Goal: Information Seeking & Learning: Learn about a topic

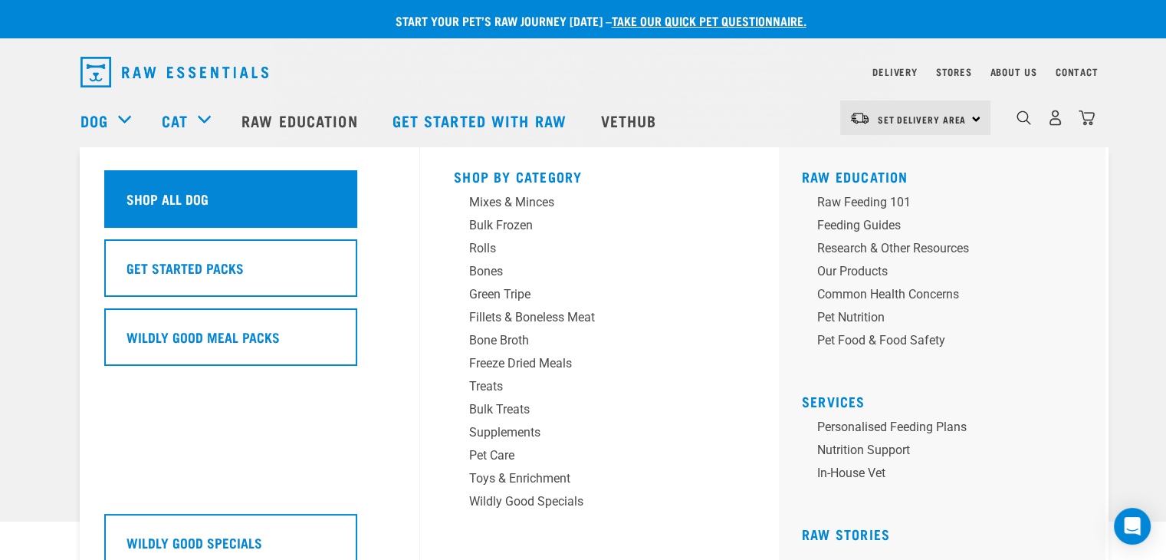
click at [131, 185] on div "Shop All Dog" at bounding box center [230, 198] width 253 height 57
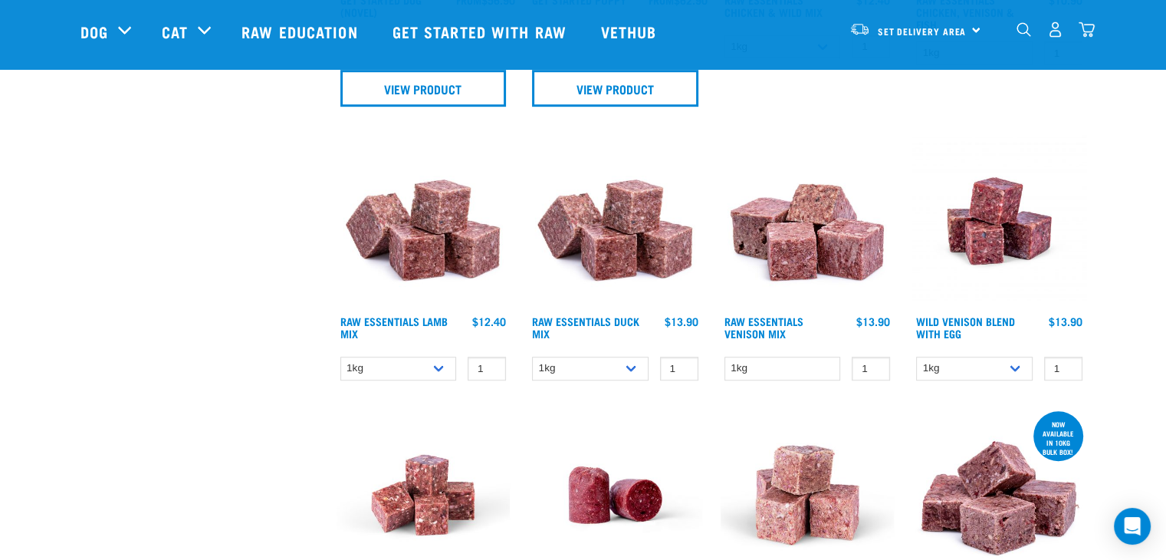
scroll to position [1043, 0]
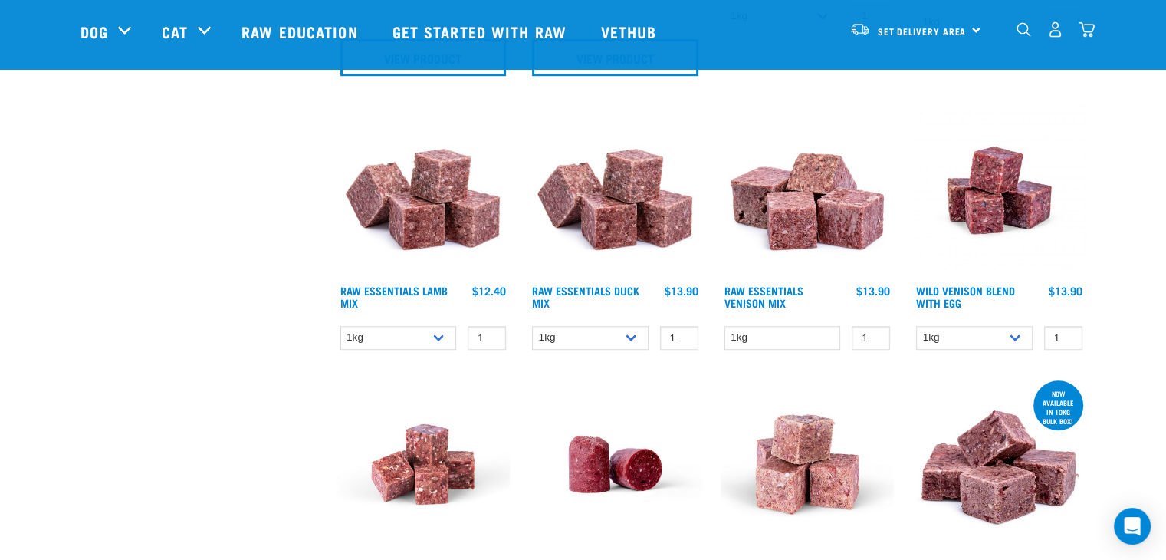
click at [825, 212] on img at bounding box center [808, 190] width 174 height 174
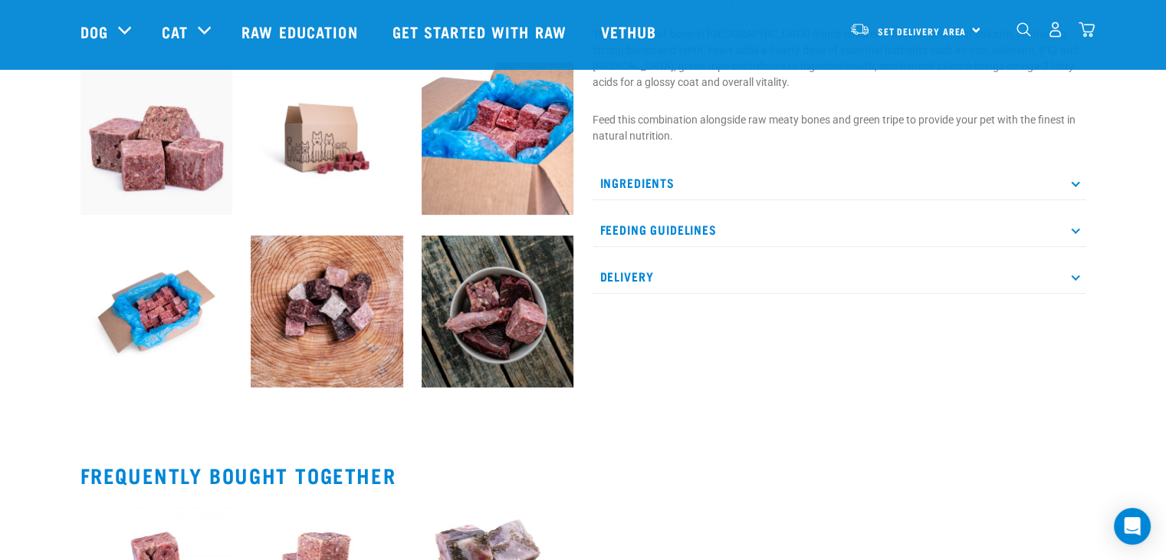
scroll to position [583, 0]
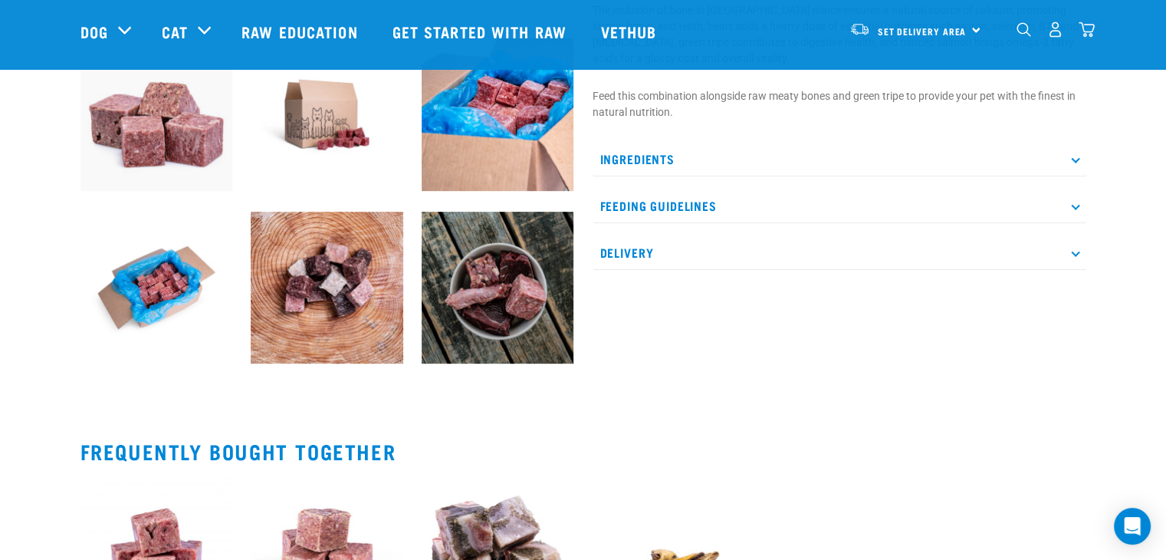
click at [1079, 160] on p "Ingredients" at bounding box center [840, 159] width 494 height 34
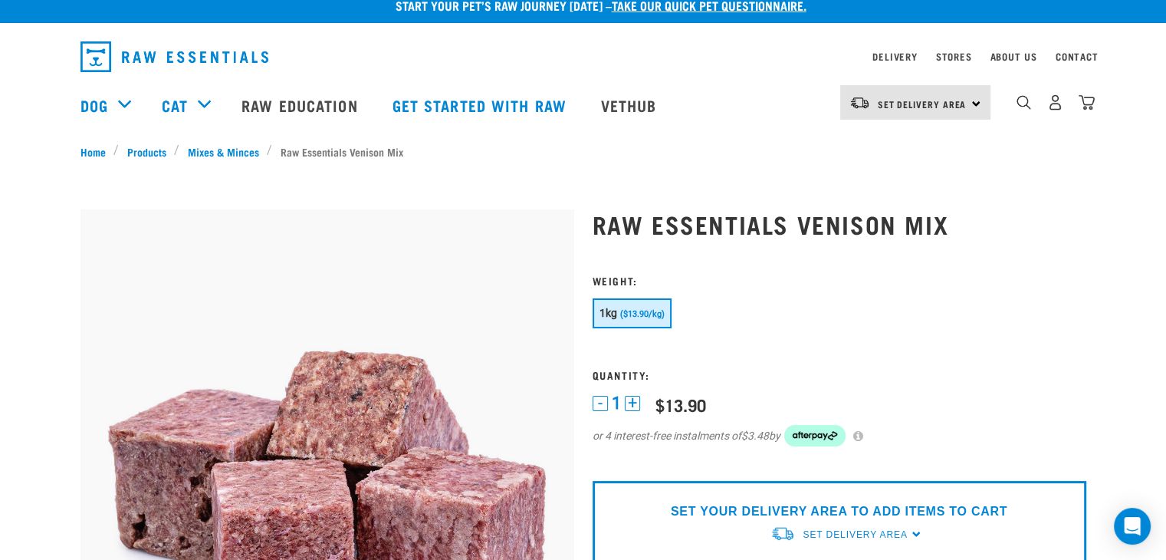
scroll to position [0, 0]
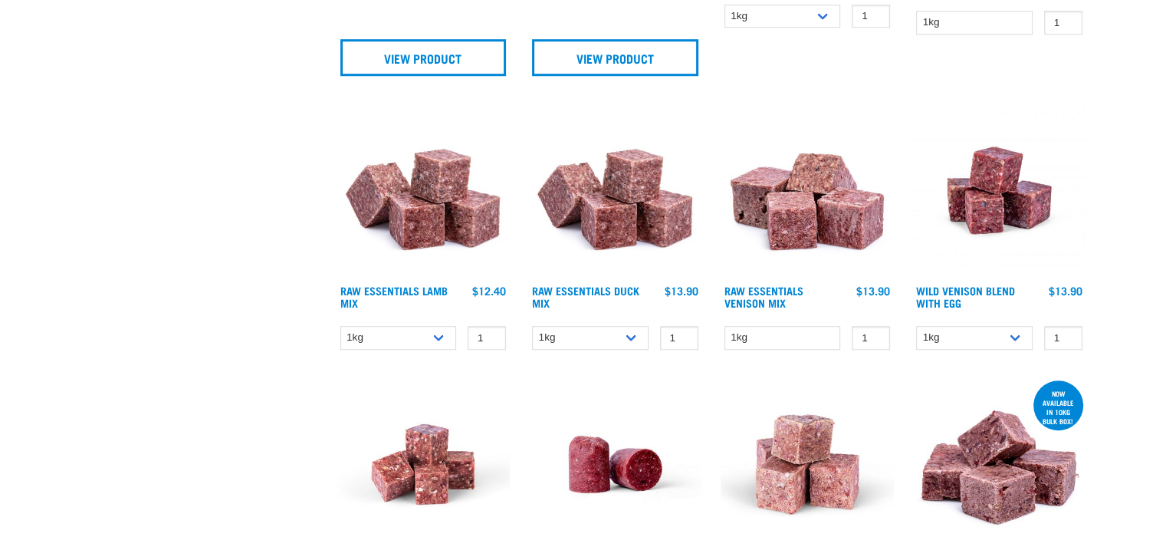
scroll to position [1155, 0]
click at [406, 205] on img at bounding box center [424, 190] width 174 height 174
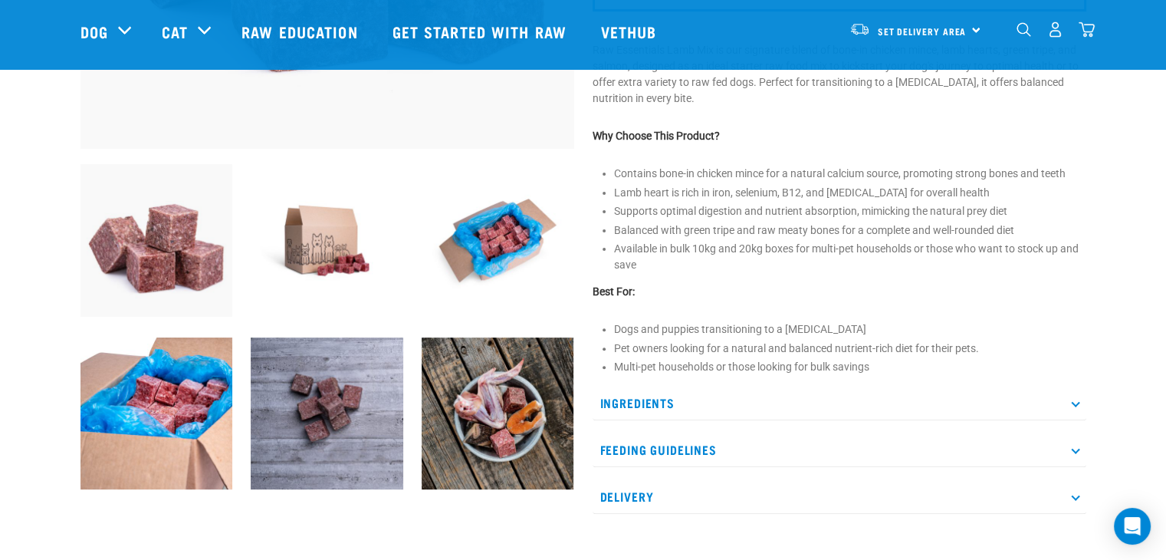
scroll to position [460, 0]
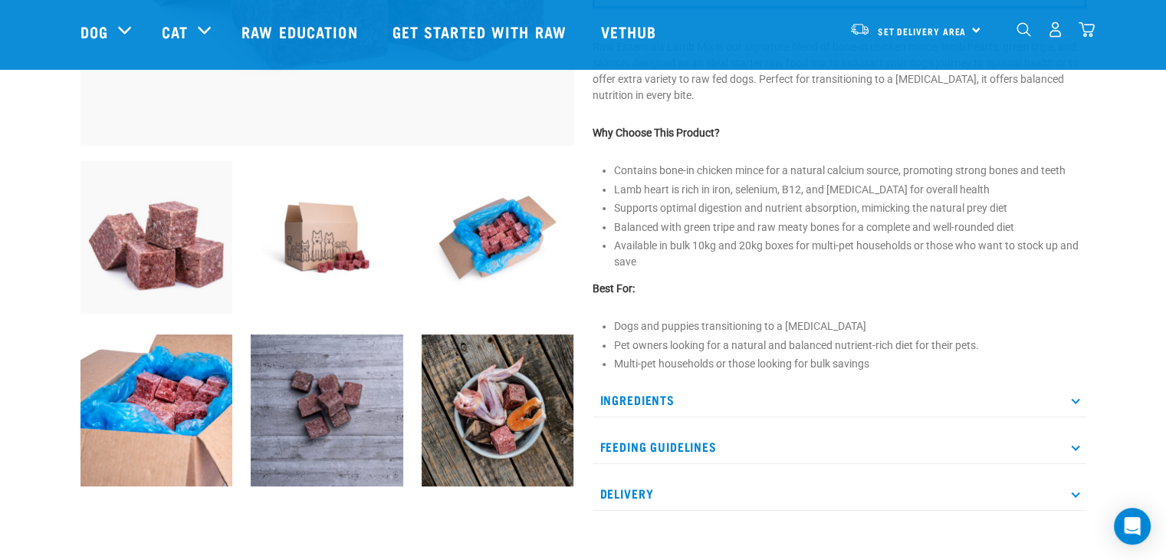
click at [1070, 393] on p "Ingredients" at bounding box center [840, 400] width 494 height 34
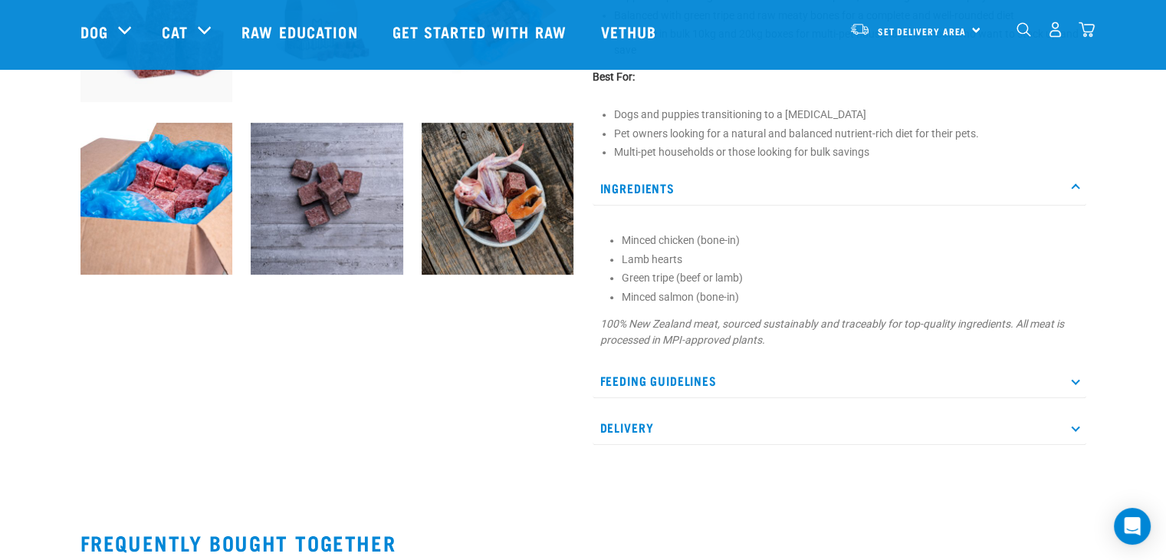
scroll to position [675, 0]
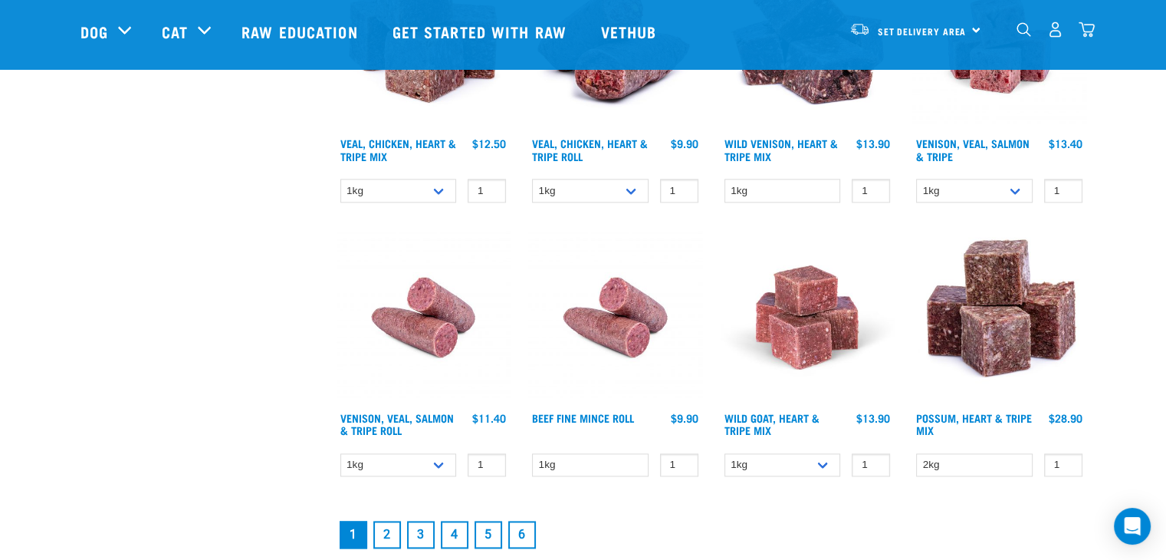
scroll to position [2014, 0]
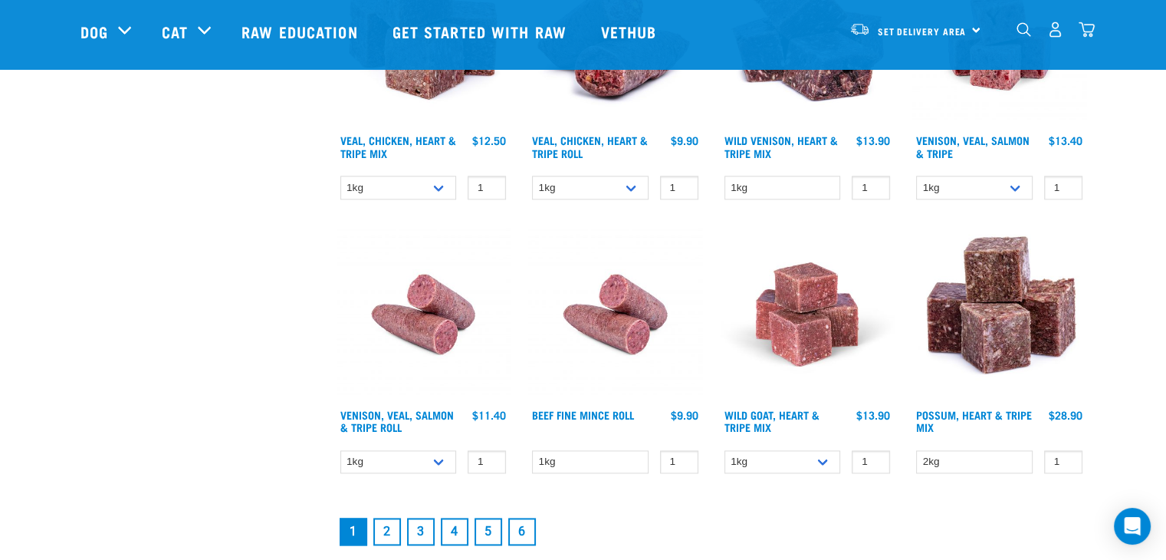
click at [984, 346] on img at bounding box center [999, 314] width 174 height 174
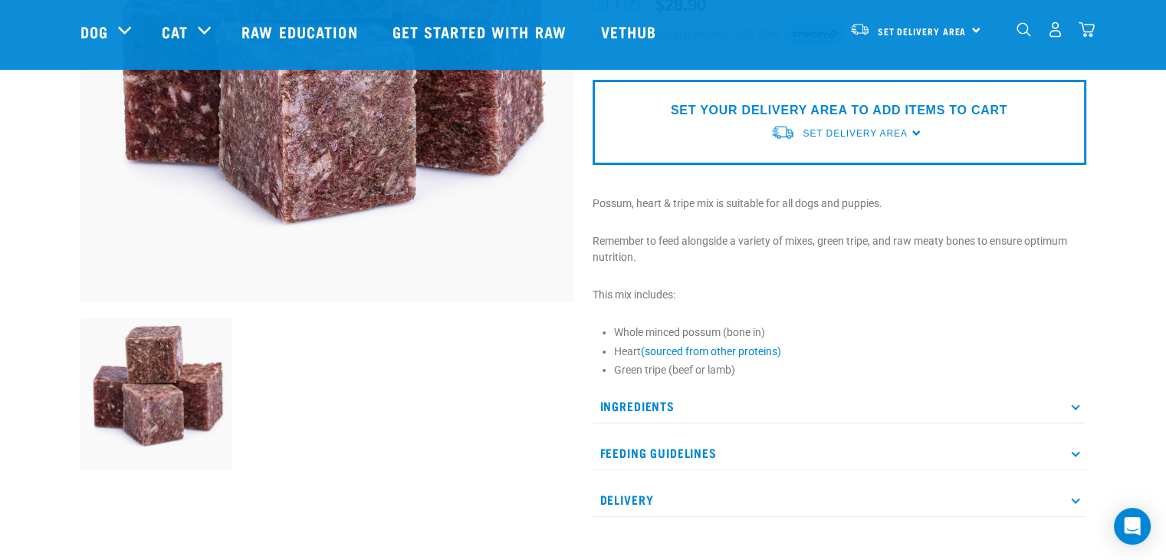
scroll to position [399, 0]
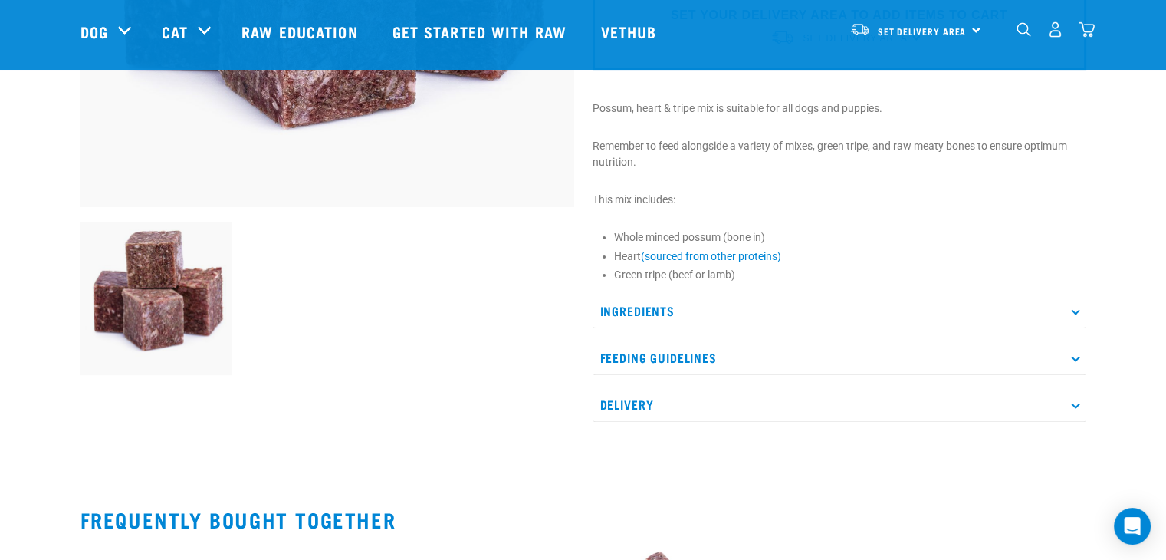
click at [1066, 316] on p "Ingredients" at bounding box center [840, 311] width 494 height 34
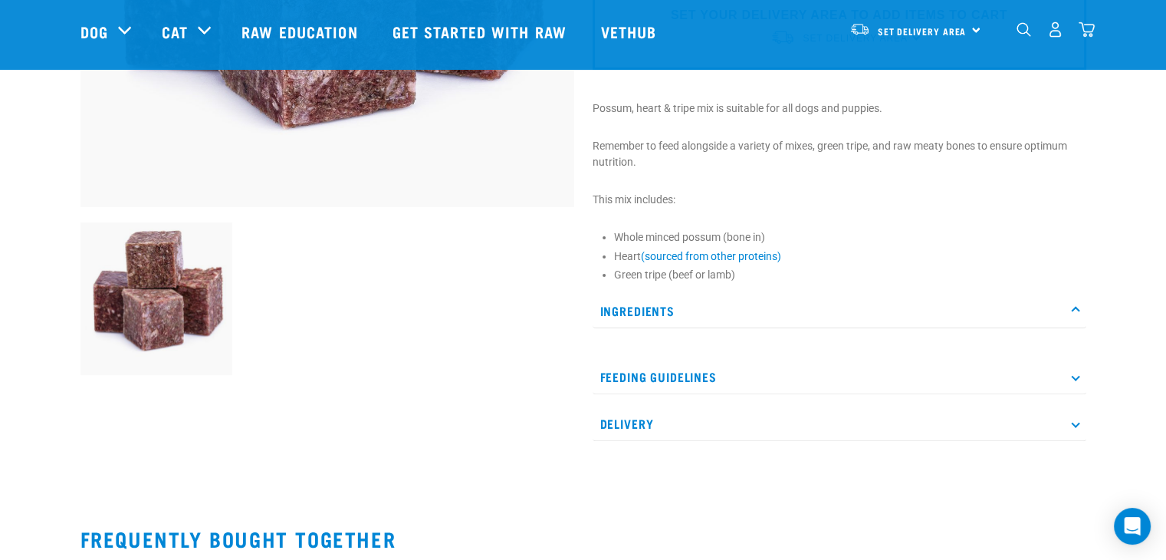
click at [1069, 312] on p "Ingredients" at bounding box center [840, 311] width 494 height 34
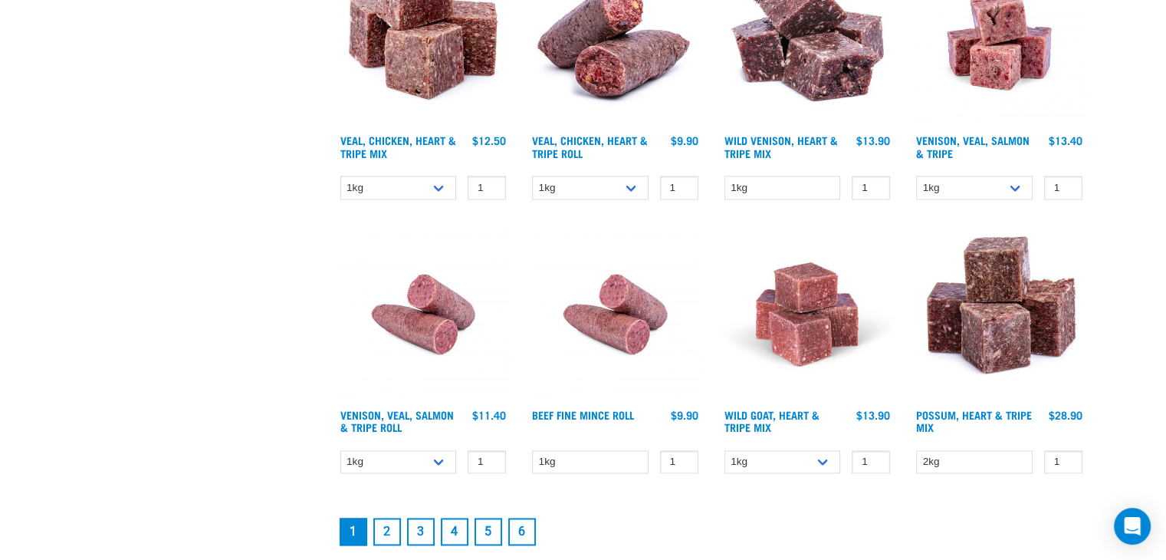
scroll to position [2127, 0]
click at [383, 525] on link "2" at bounding box center [387, 531] width 28 height 28
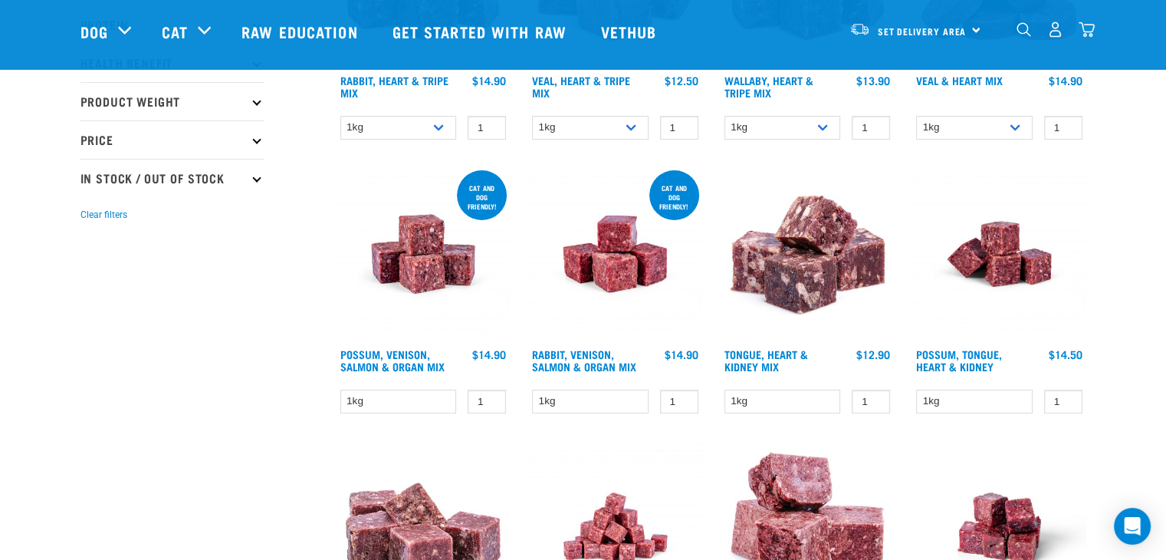
scroll to position [337, 0]
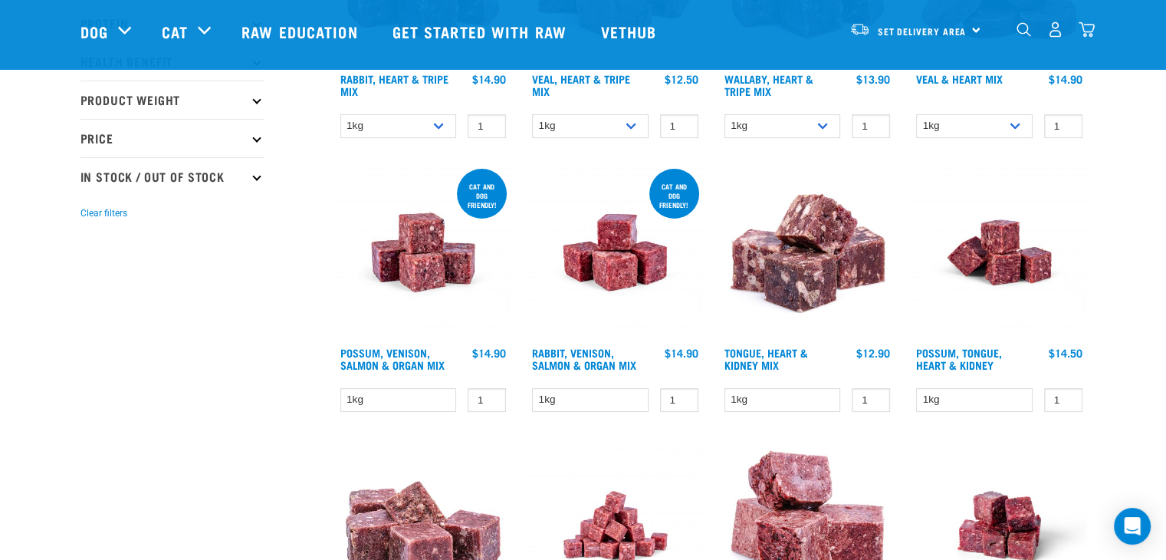
click at [629, 271] on img at bounding box center [615, 253] width 174 height 174
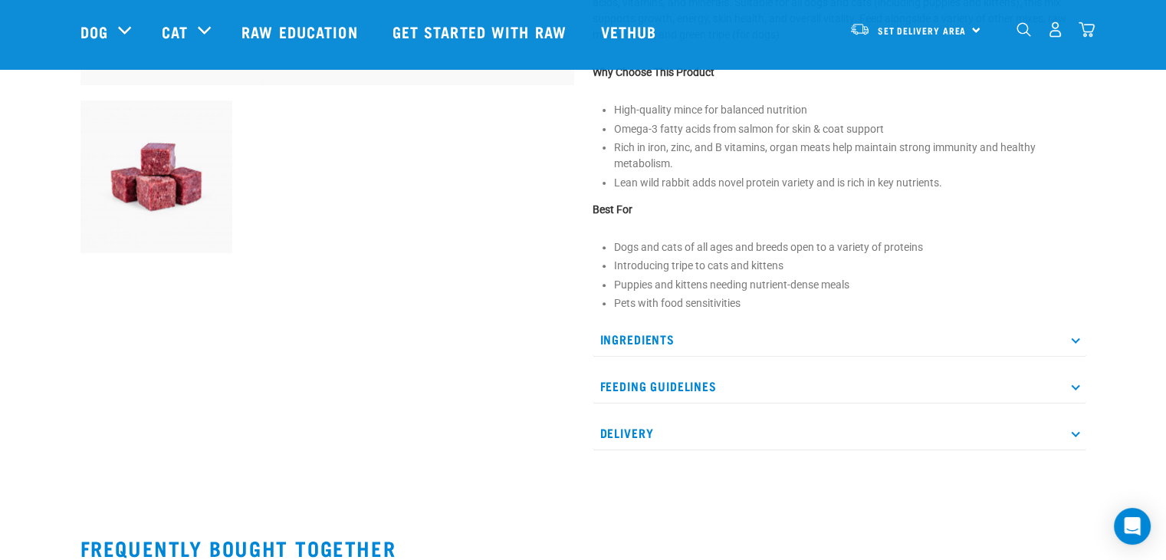
scroll to position [521, 0]
click at [1071, 345] on p "Ingredients" at bounding box center [840, 338] width 494 height 34
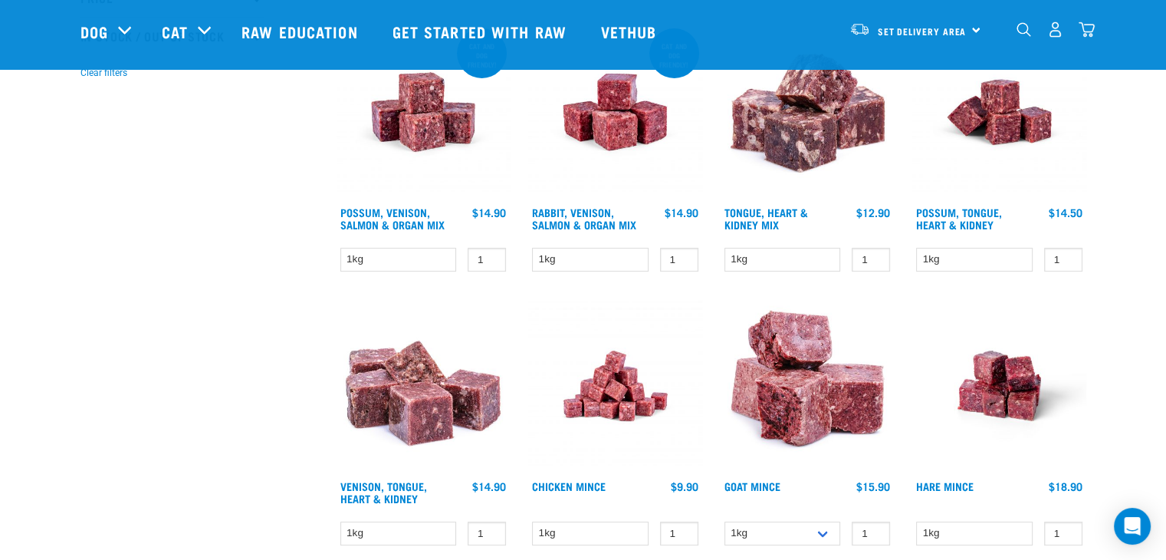
scroll to position [481, 0]
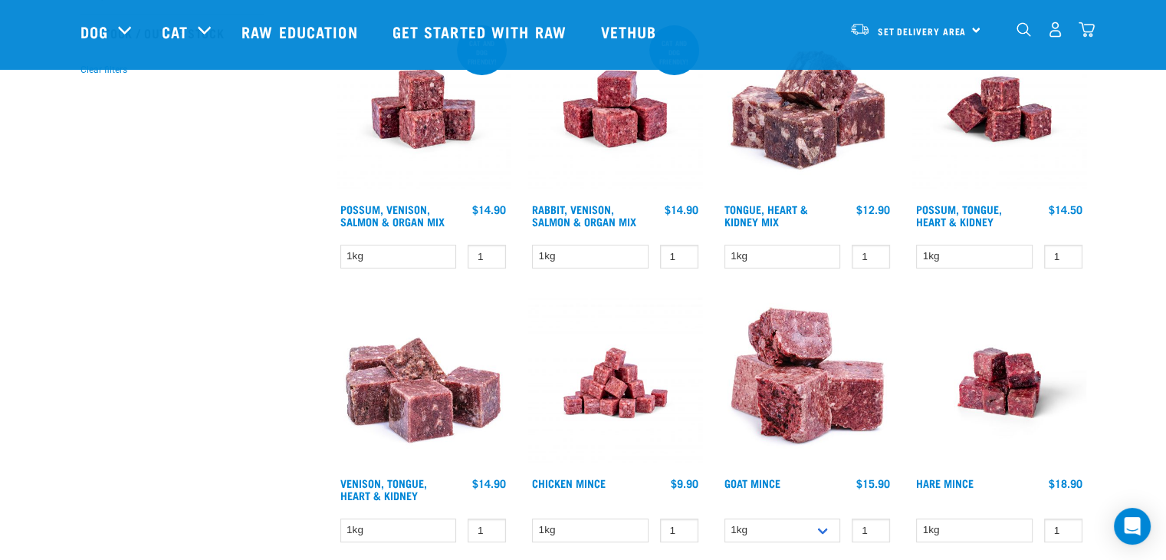
click at [787, 120] on img at bounding box center [808, 109] width 174 height 174
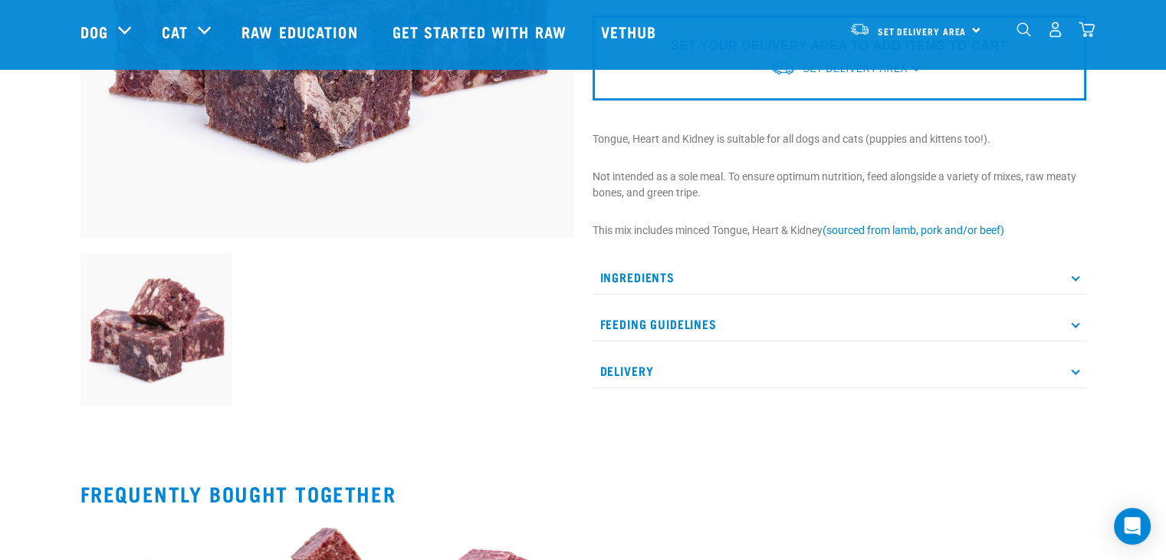
scroll to position [399, 0]
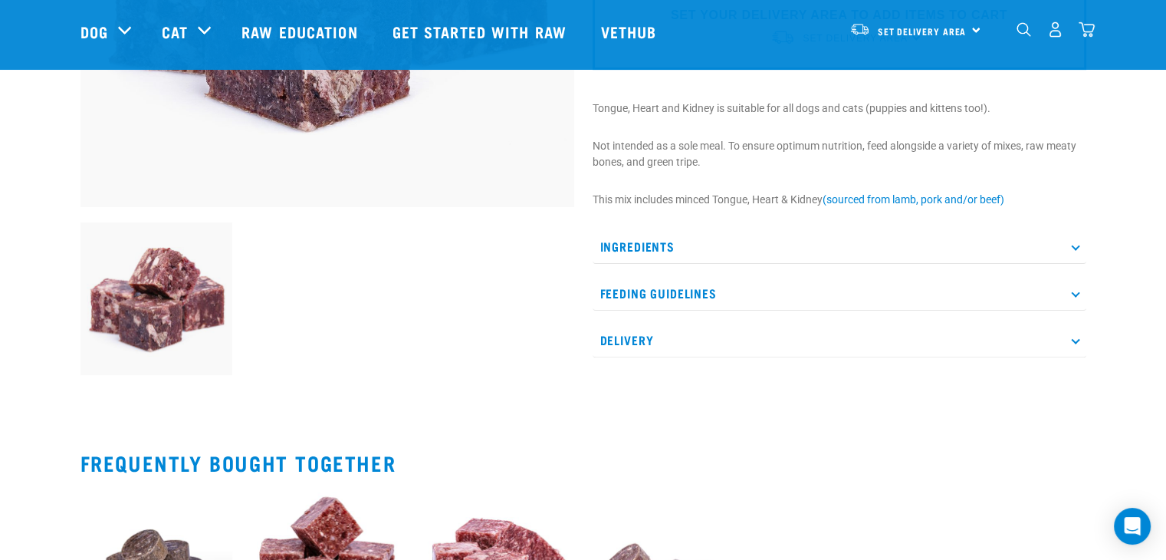
click at [1074, 242] on icon at bounding box center [1075, 246] width 8 height 8
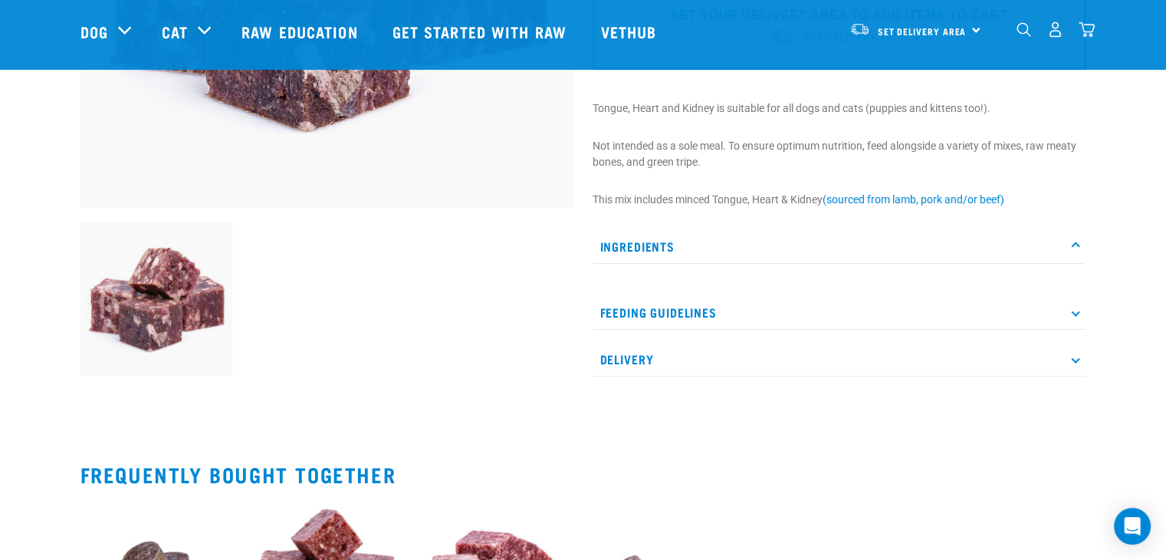
click at [1074, 242] on icon at bounding box center [1075, 246] width 8 height 8
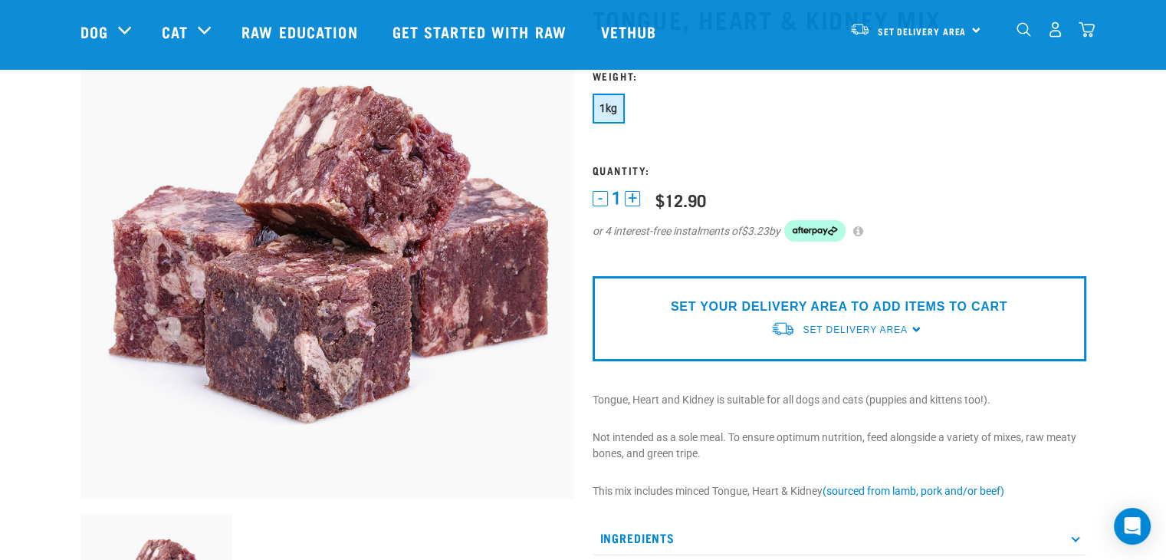
scroll to position [70, 0]
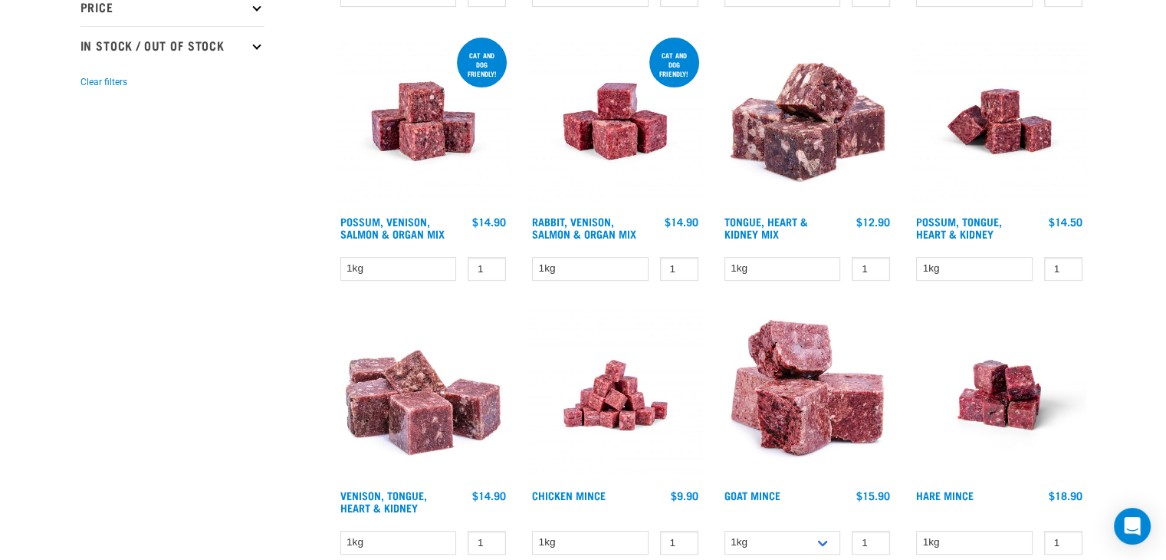
scroll to position [581, 0]
click at [609, 408] on img at bounding box center [615, 395] width 174 height 174
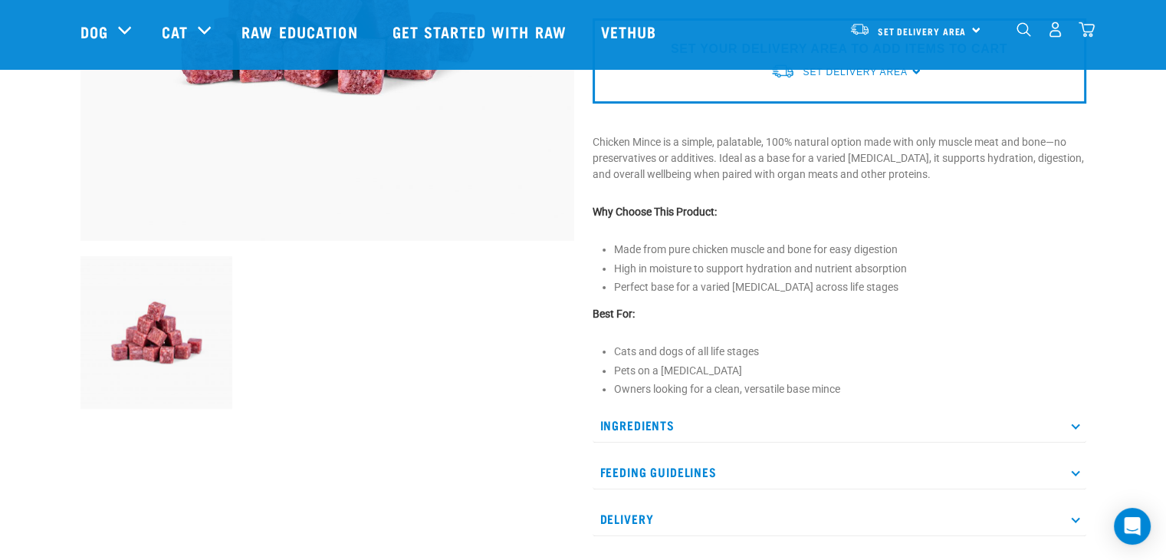
scroll to position [368, 0]
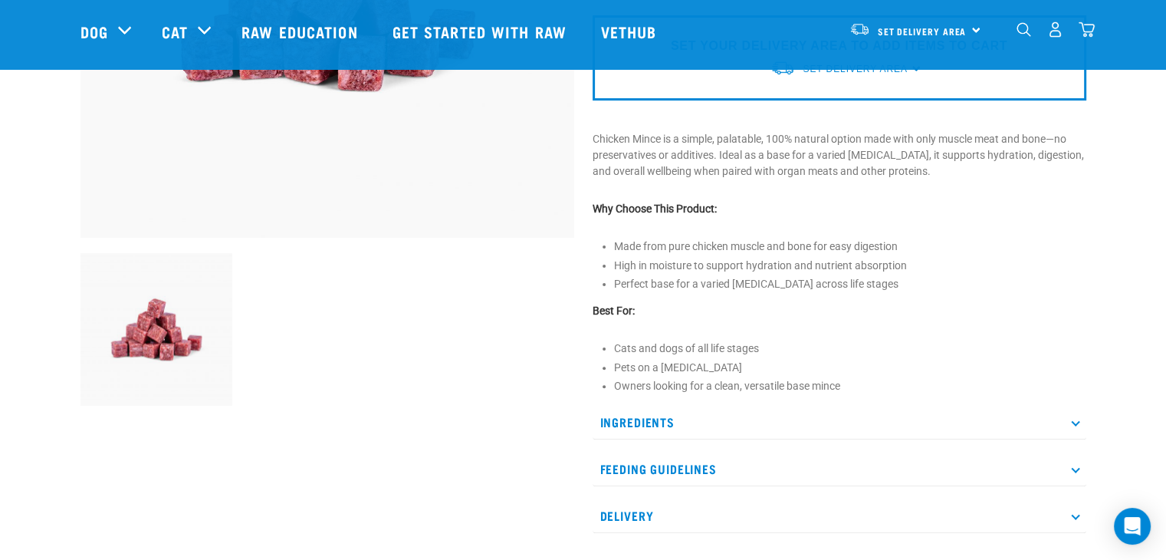
click at [1062, 414] on p "Ingredients" at bounding box center [840, 422] width 494 height 34
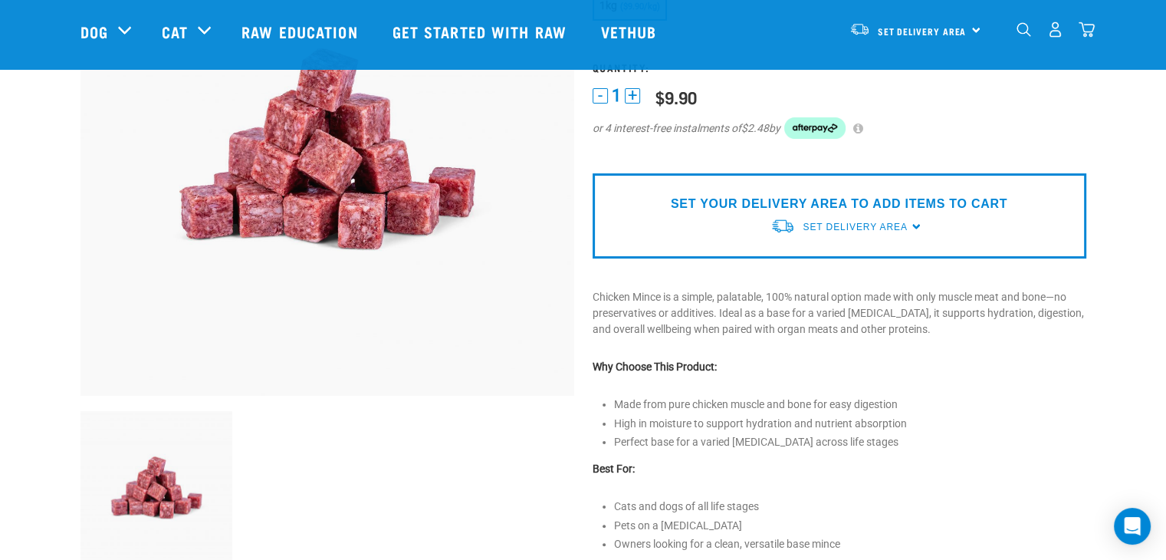
scroll to position [215, 0]
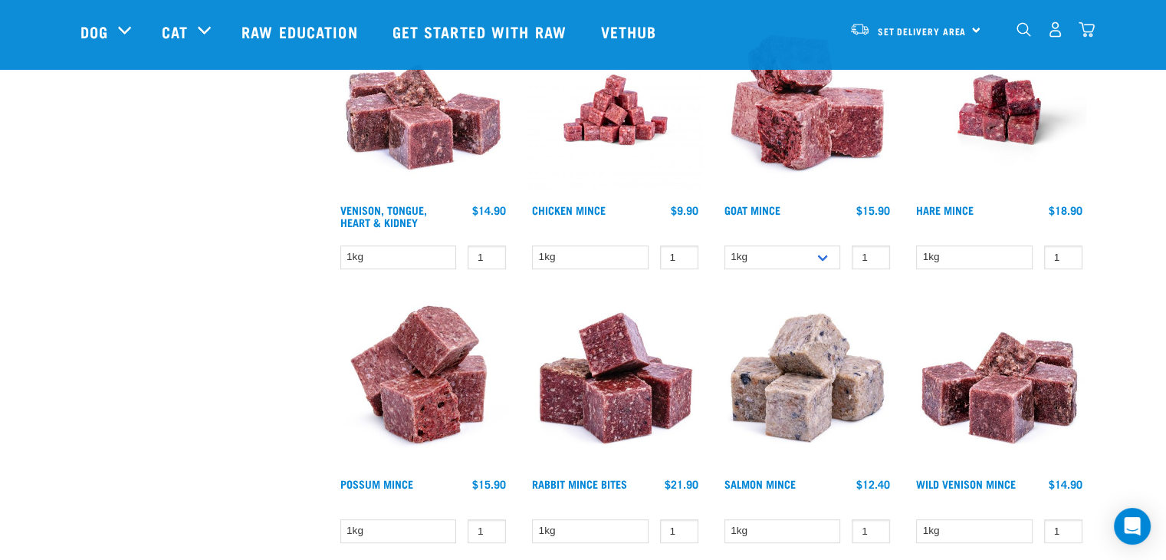
scroll to position [784, 0]
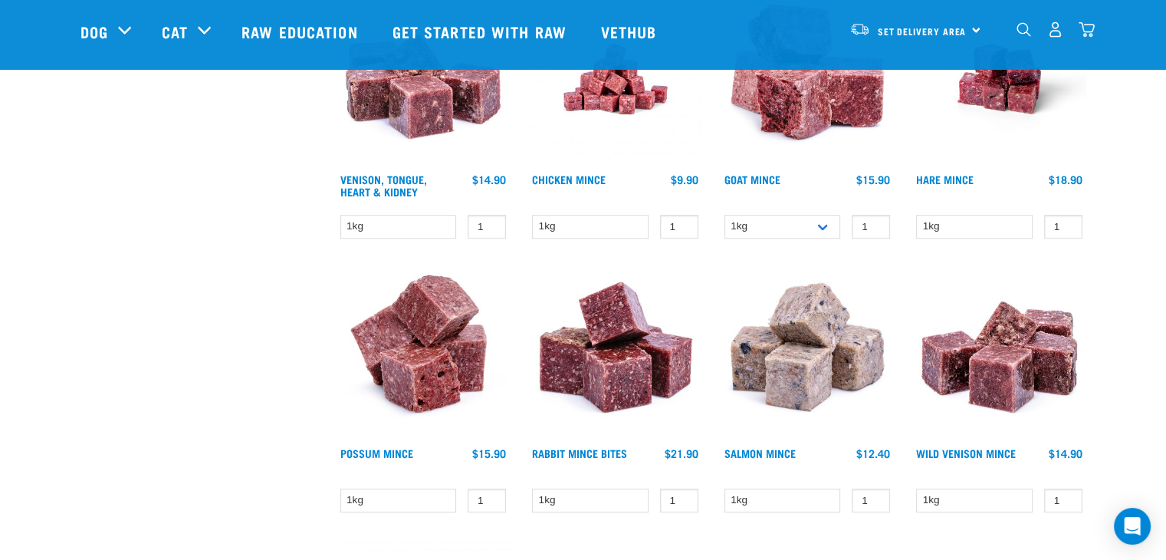
click at [809, 372] on img at bounding box center [808, 353] width 174 height 174
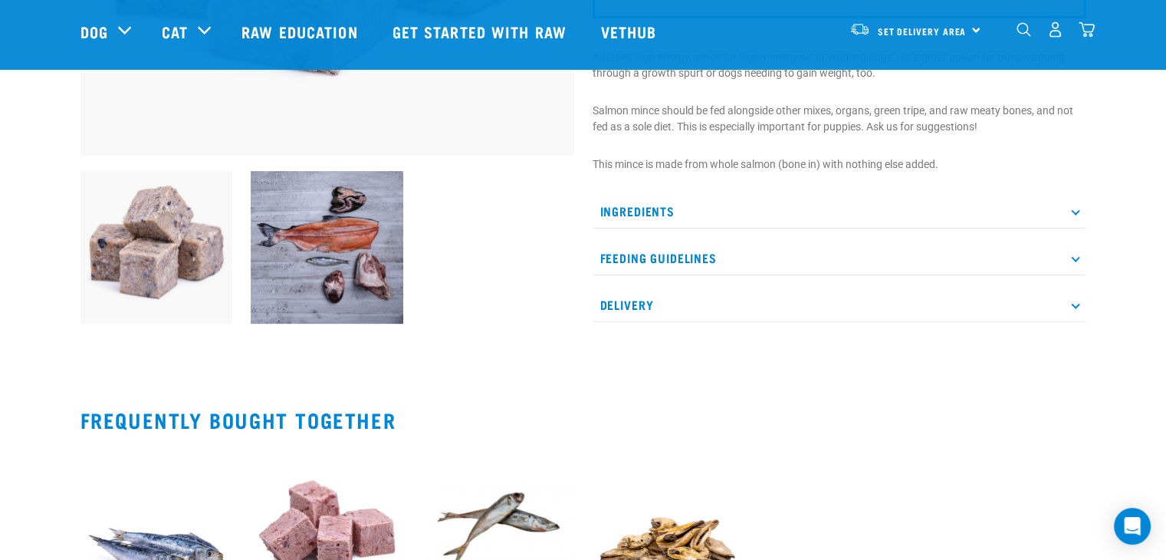
scroll to position [491, 0]
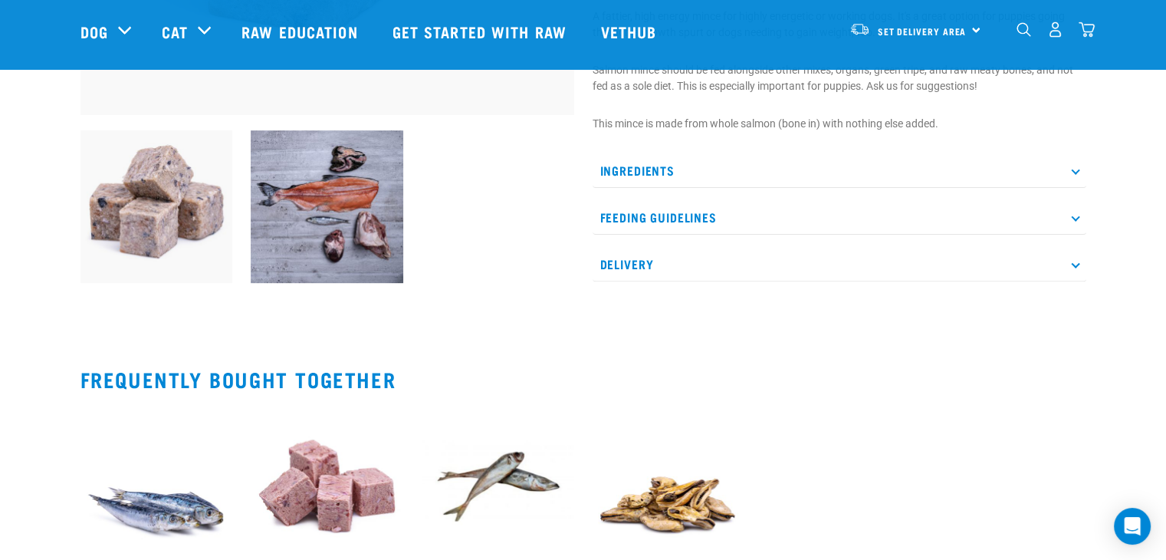
click at [1074, 158] on p "Ingredients" at bounding box center [840, 170] width 494 height 34
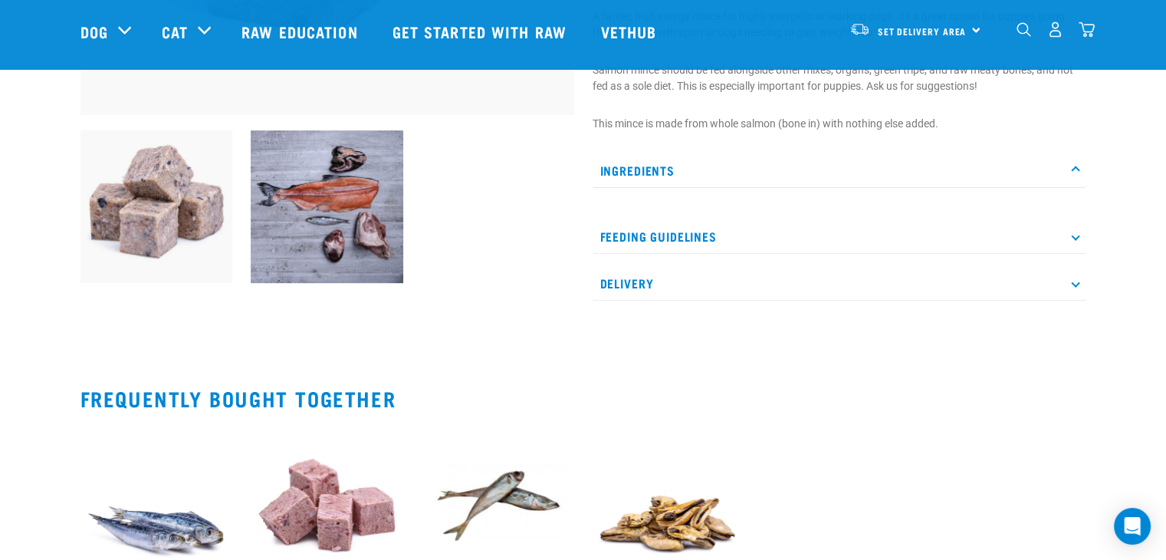
click at [1134, 140] on div "Start your pet’s raw journey today – take our quick pet questionnaire. Delivery…" at bounding box center [583, 82] width 1166 height 1147
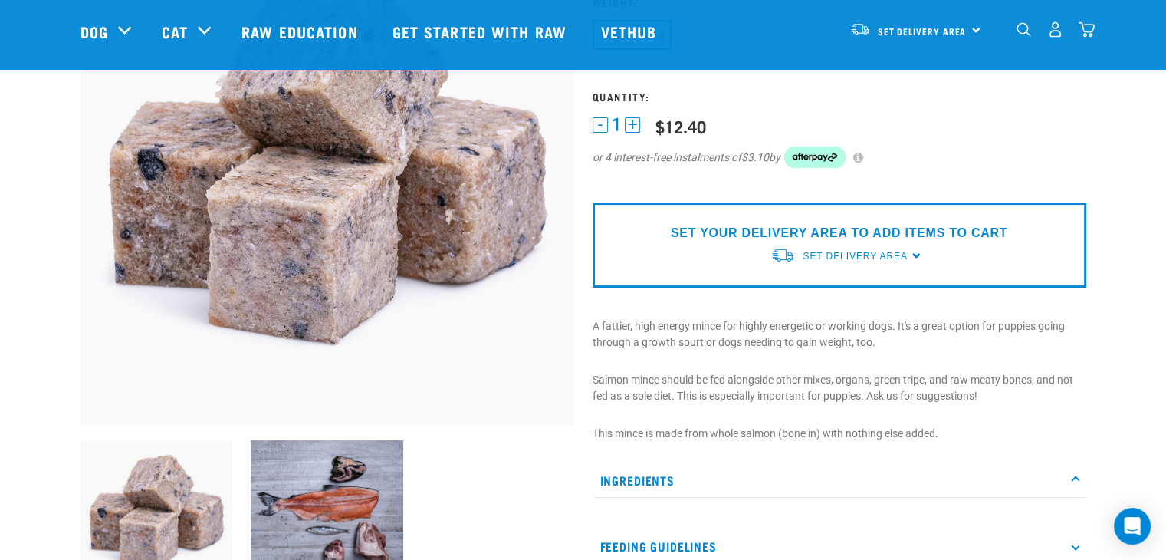
scroll to position [184, 0]
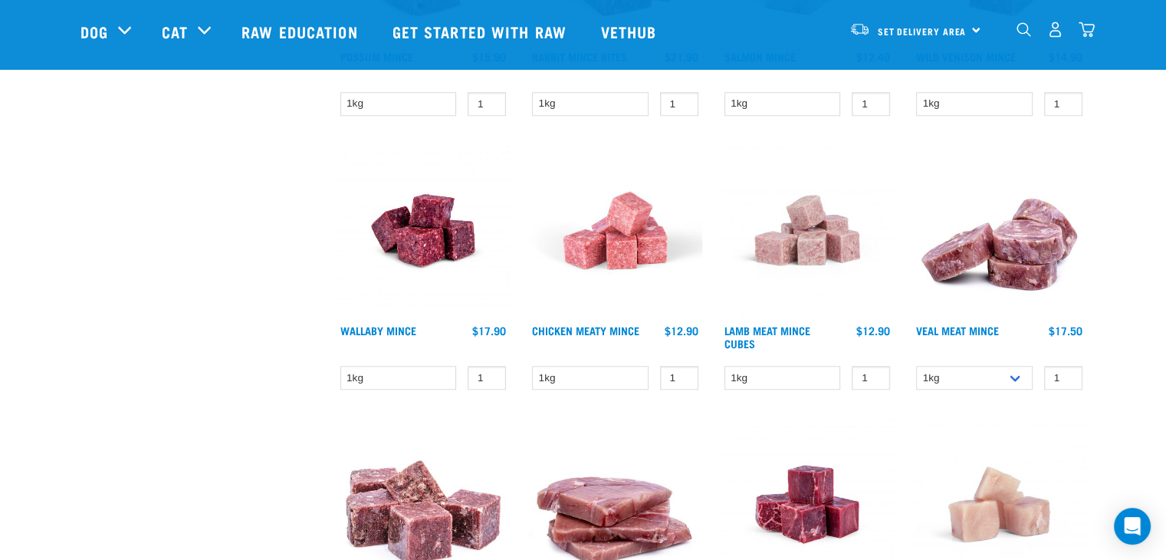
scroll to position [1204, 0]
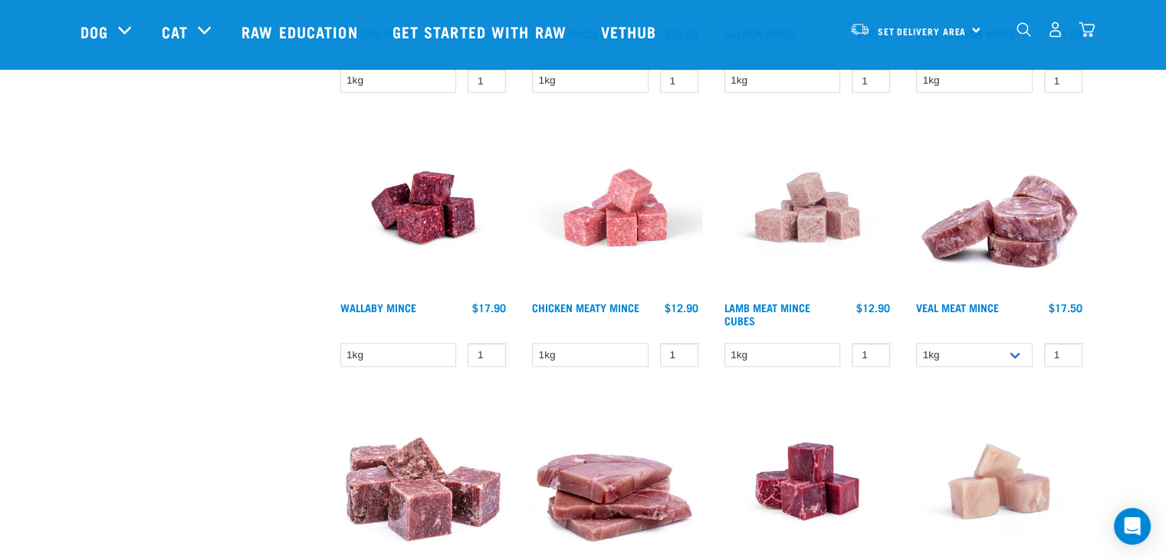
click at [598, 226] on img at bounding box center [615, 207] width 174 height 174
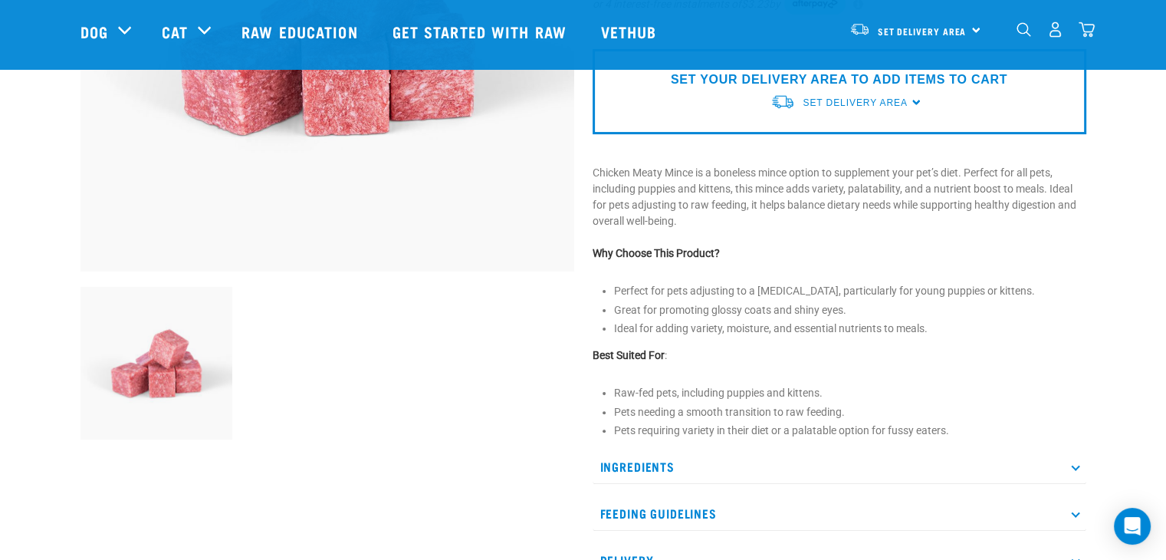
scroll to position [337, 0]
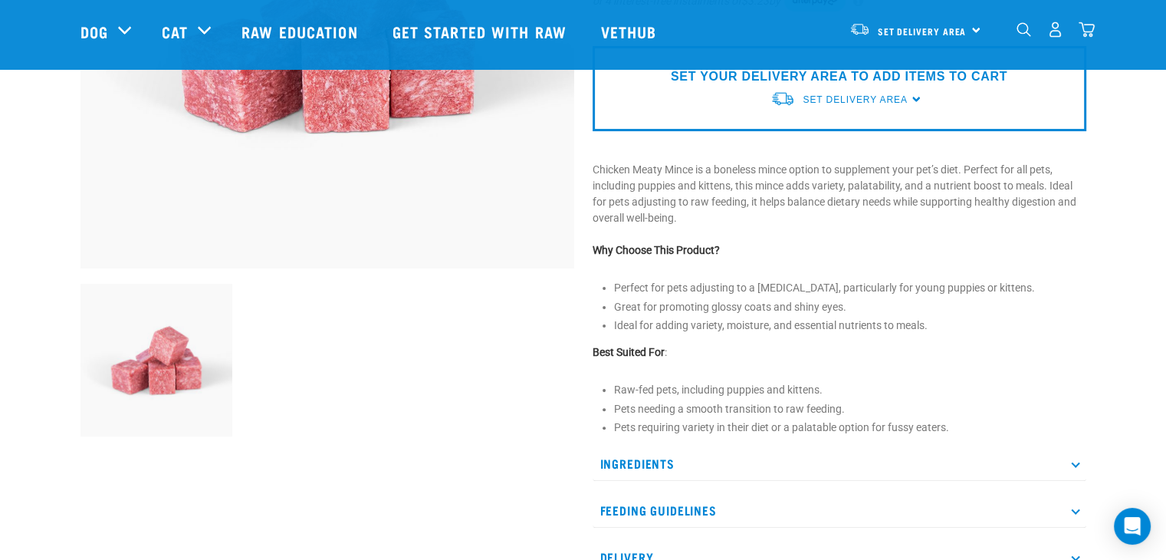
click at [1072, 458] on p "Ingredients" at bounding box center [840, 463] width 494 height 34
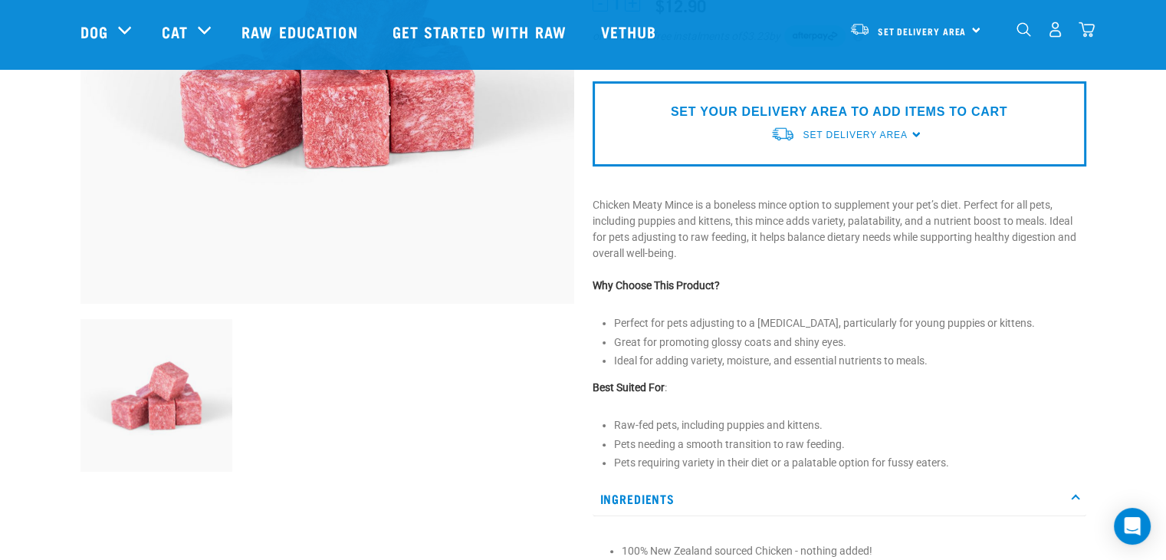
scroll to position [307, 0]
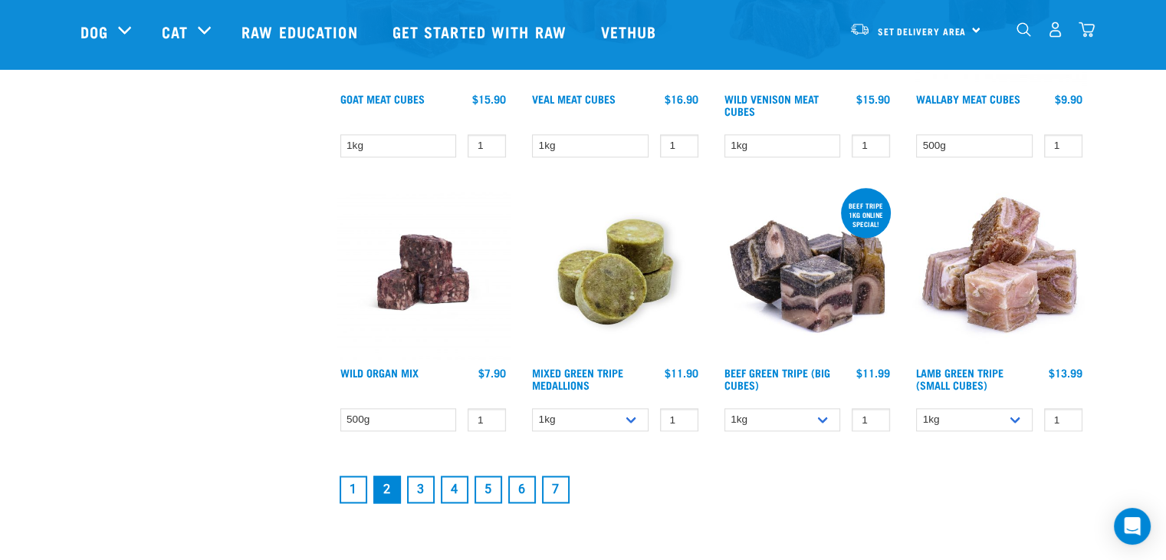
scroll to position [1991, 0]
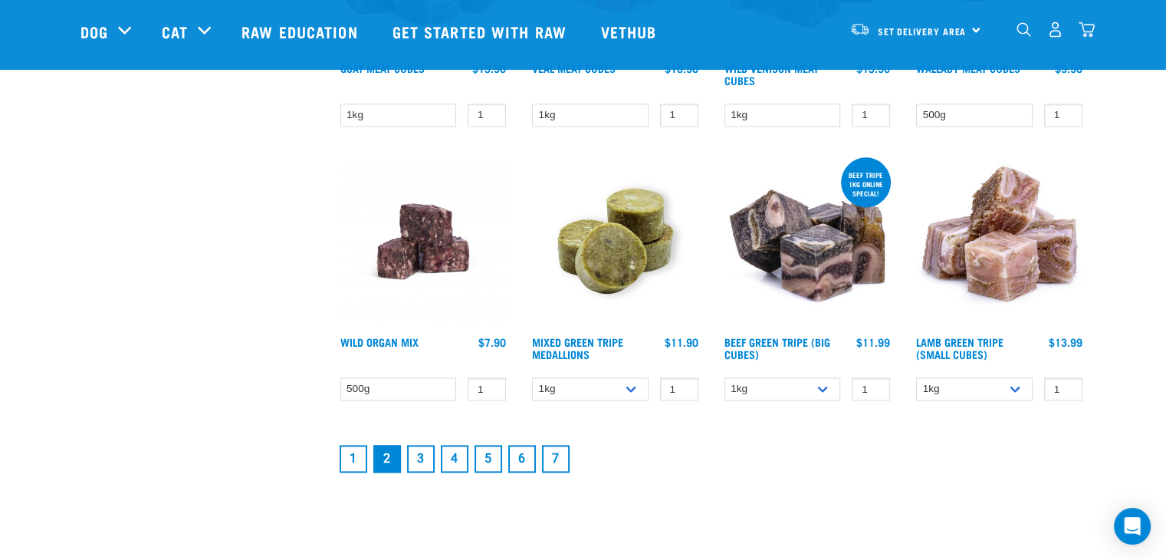
click at [428, 452] on link "3" at bounding box center [421, 459] width 28 height 28
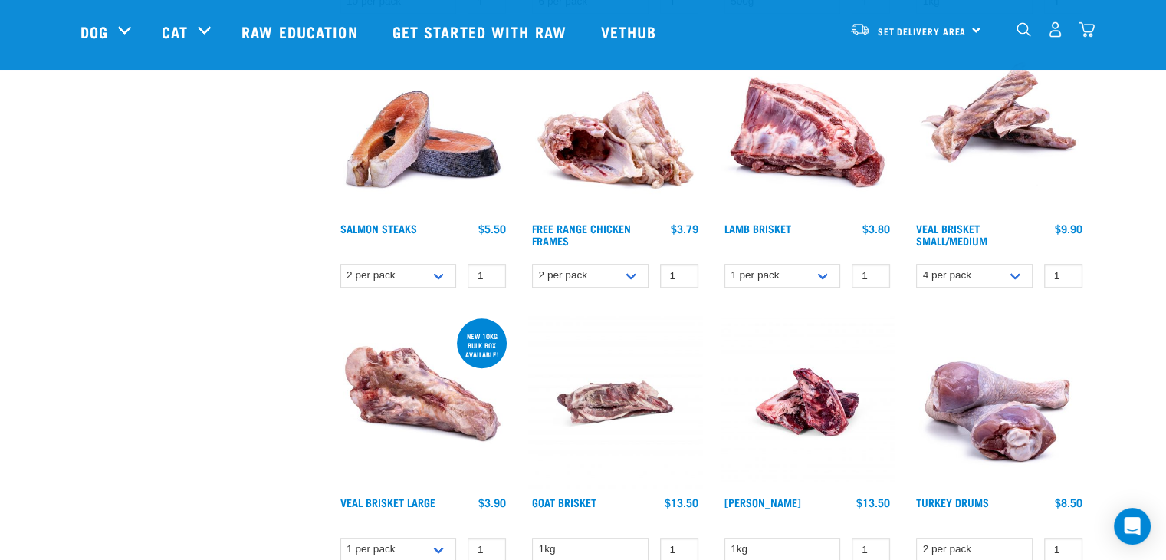
scroll to position [737, 0]
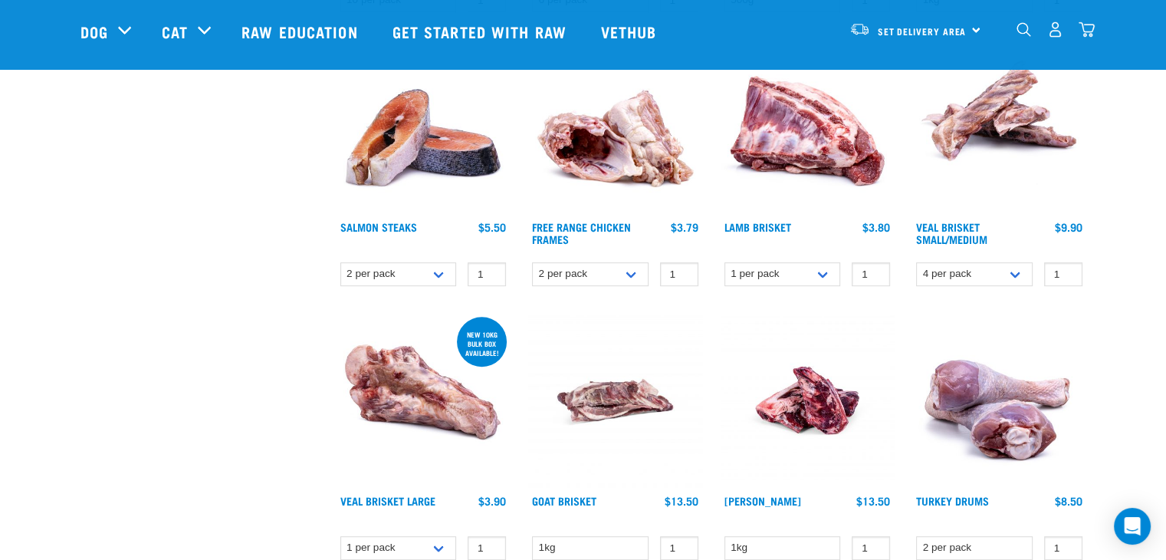
click at [419, 155] on img at bounding box center [424, 127] width 174 height 174
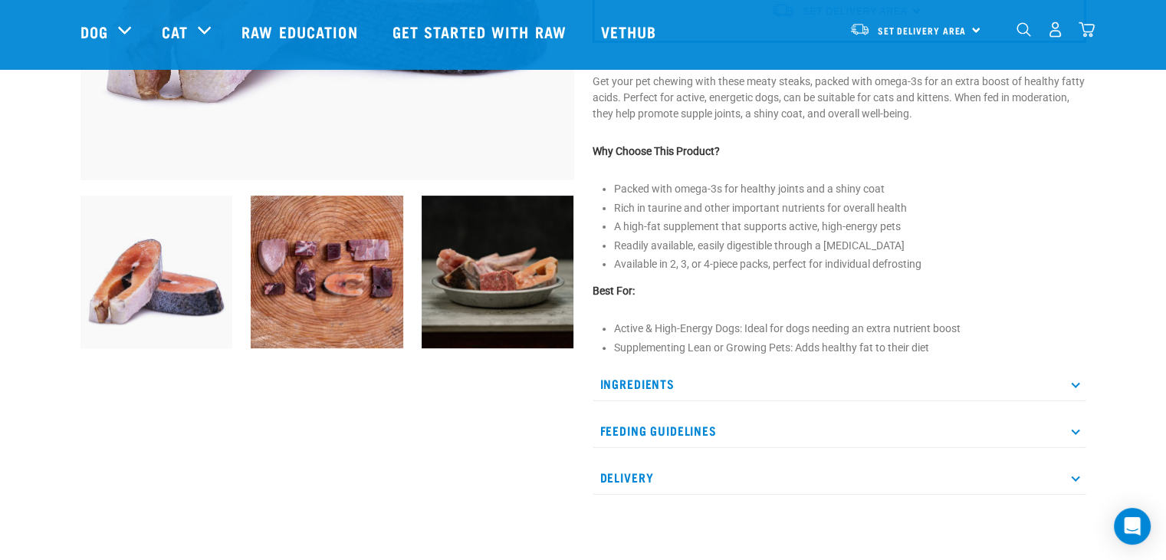
scroll to position [429, 0]
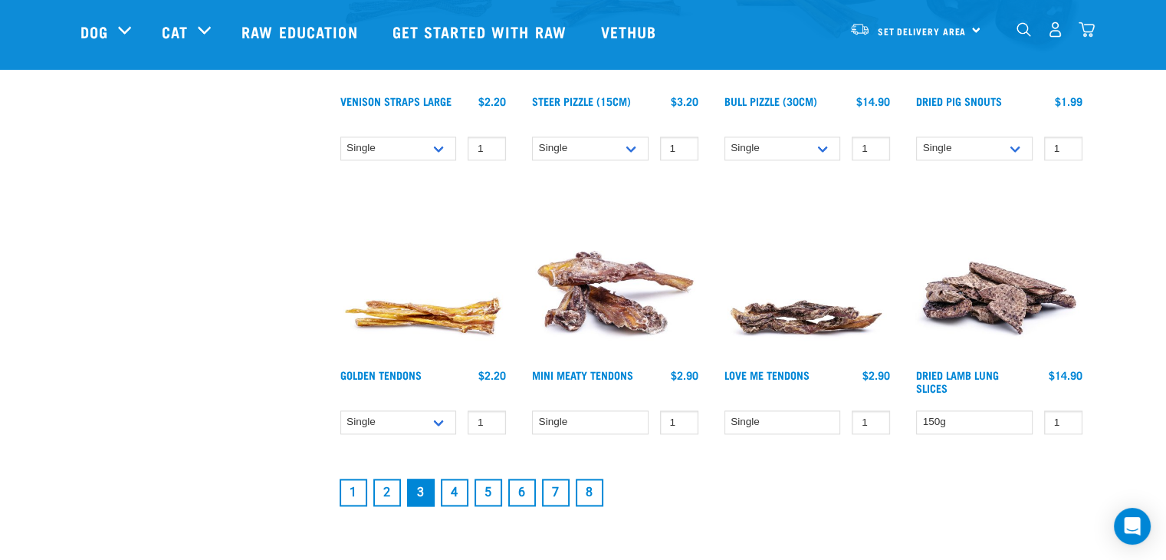
scroll to position [1983, 0]
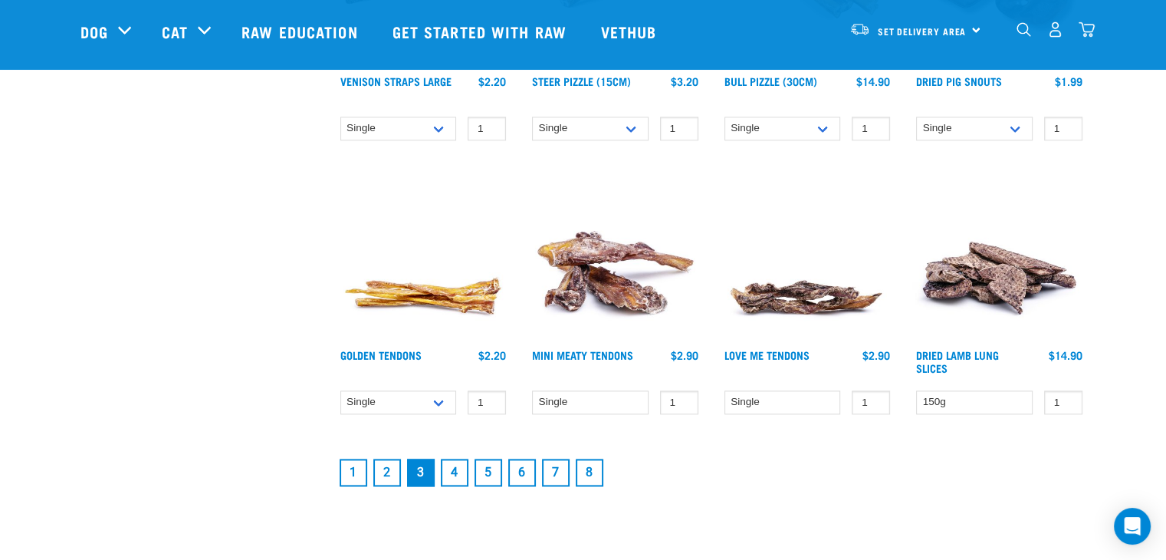
click at [459, 464] on link "4" at bounding box center [455, 472] width 28 height 28
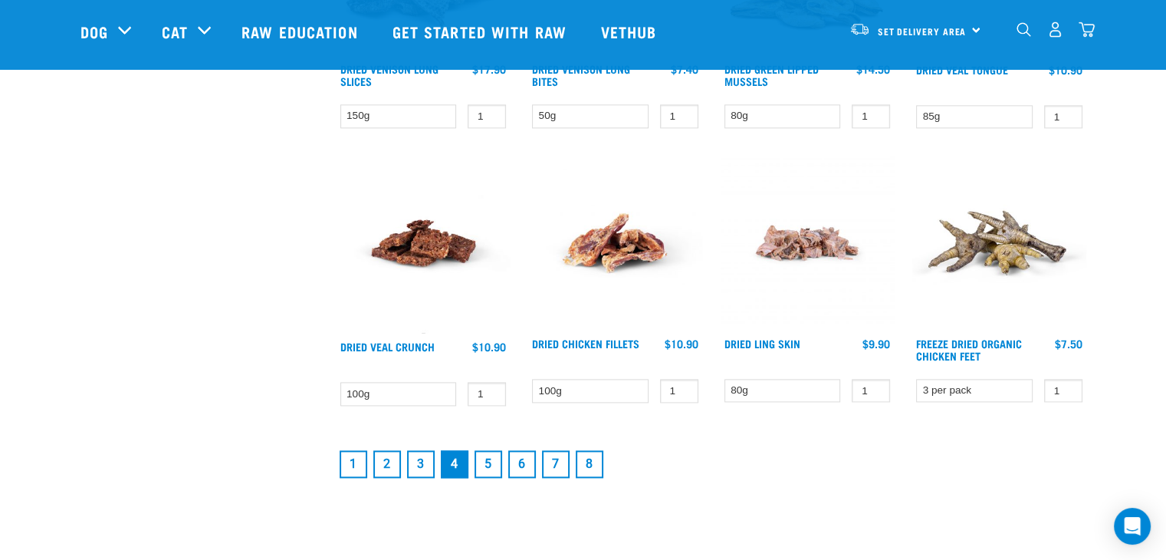
scroll to position [1993, 0]
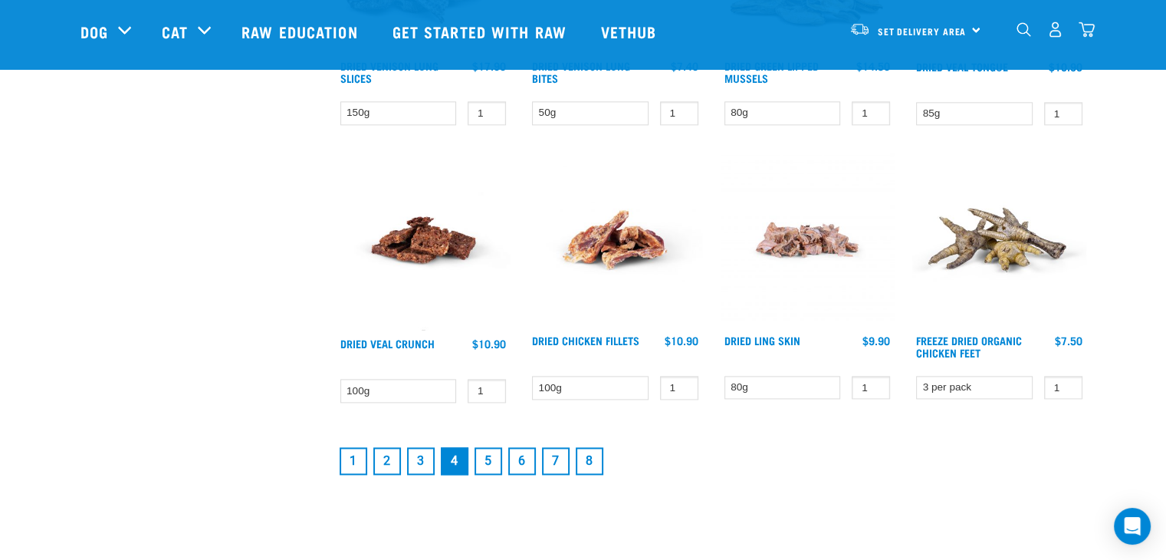
click at [491, 459] on link "5" at bounding box center [489, 461] width 28 height 28
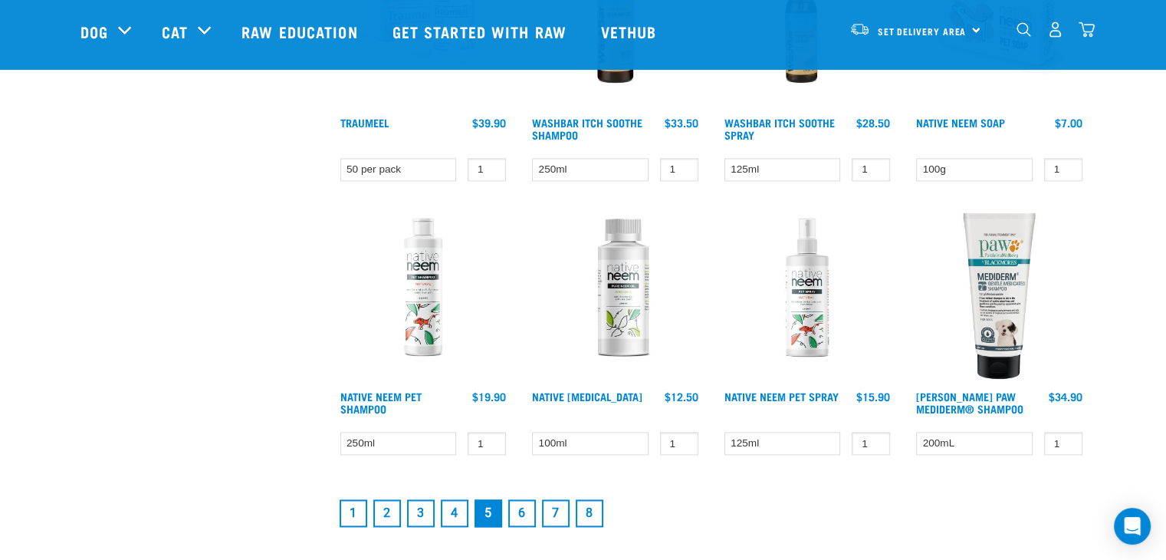
scroll to position [1993, 0]
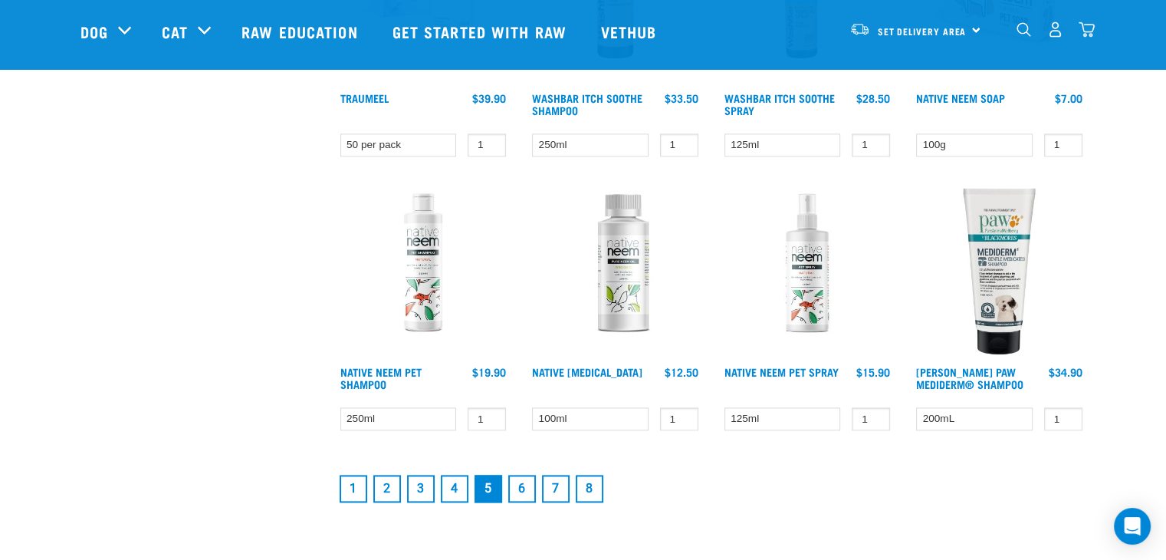
click at [511, 490] on link "6" at bounding box center [522, 489] width 28 height 28
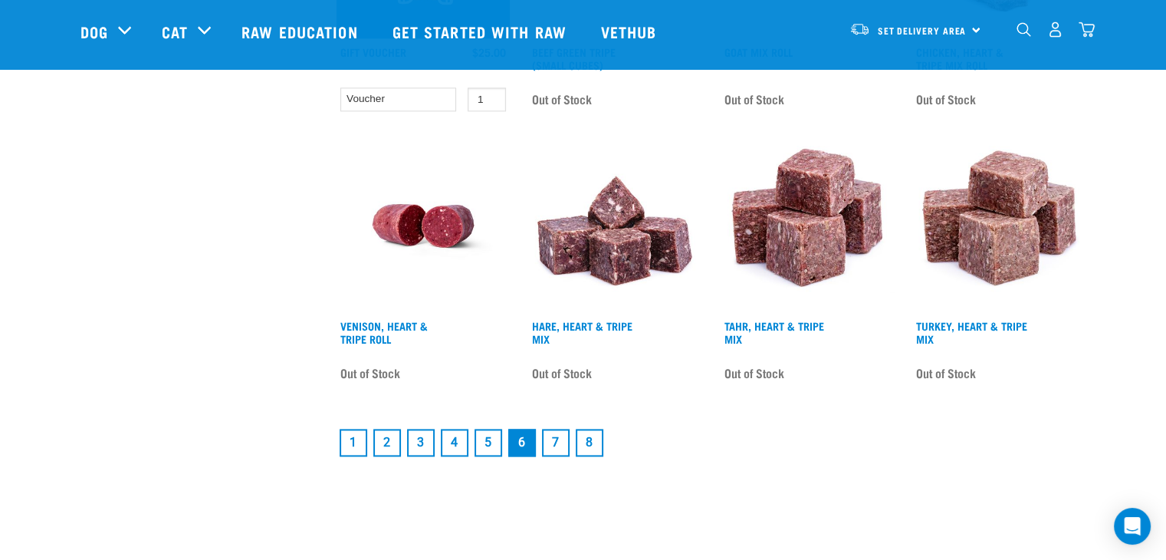
scroll to position [2055, 0]
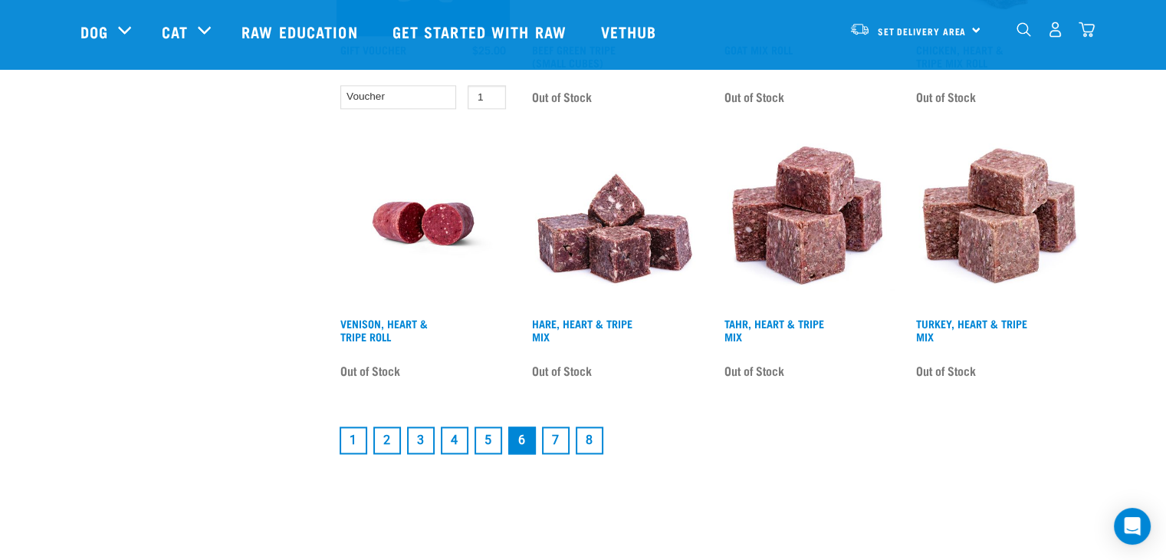
click at [557, 428] on link "7" at bounding box center [556, 440] width 28 height 28
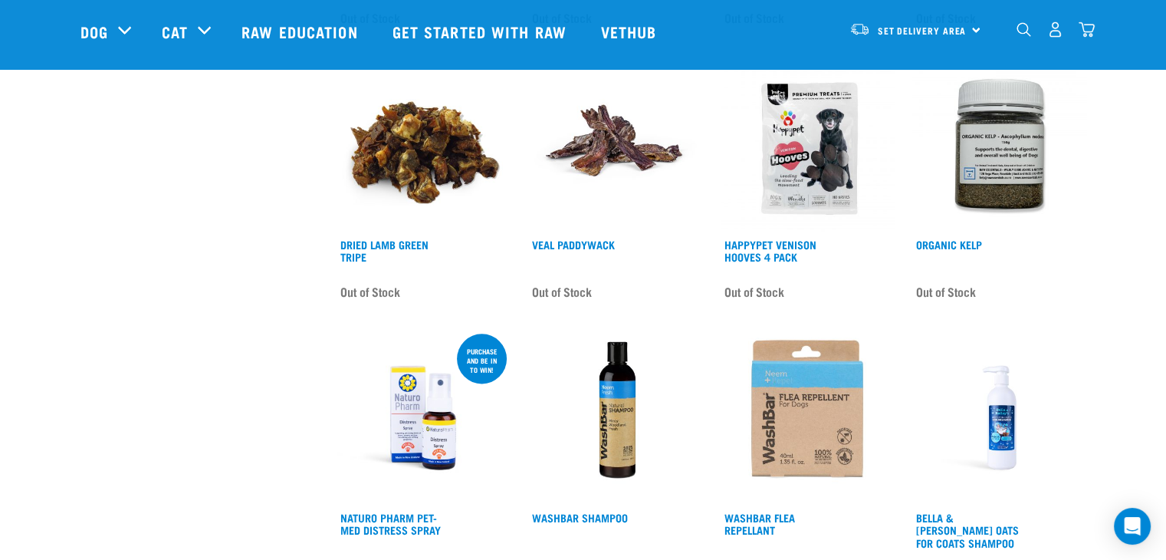
scroll to position [1809, 0]
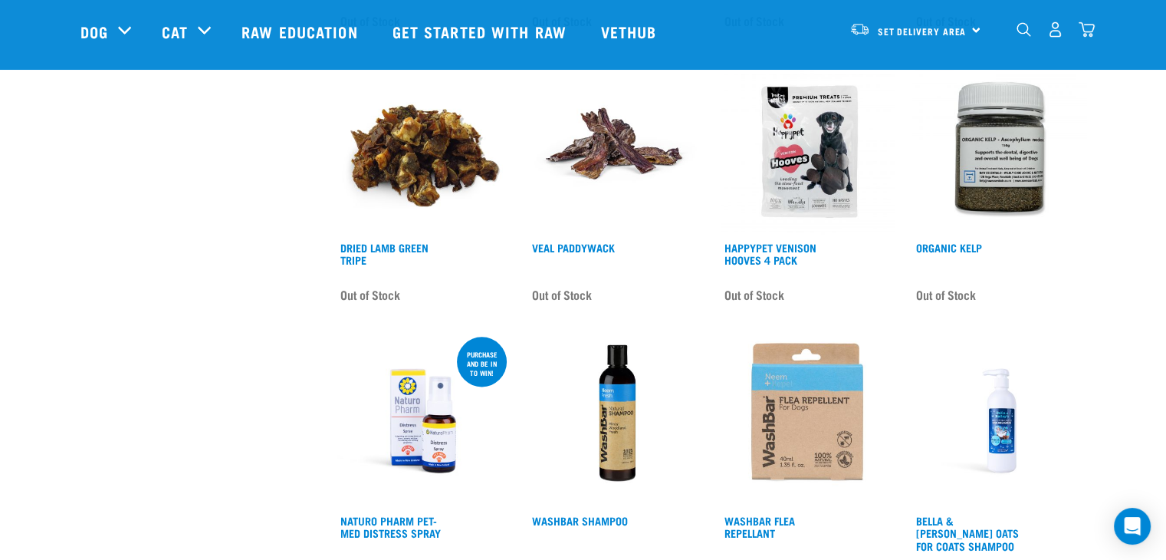
click at [994, 147] on img at bounding box center [999, 147] width 174 height 174
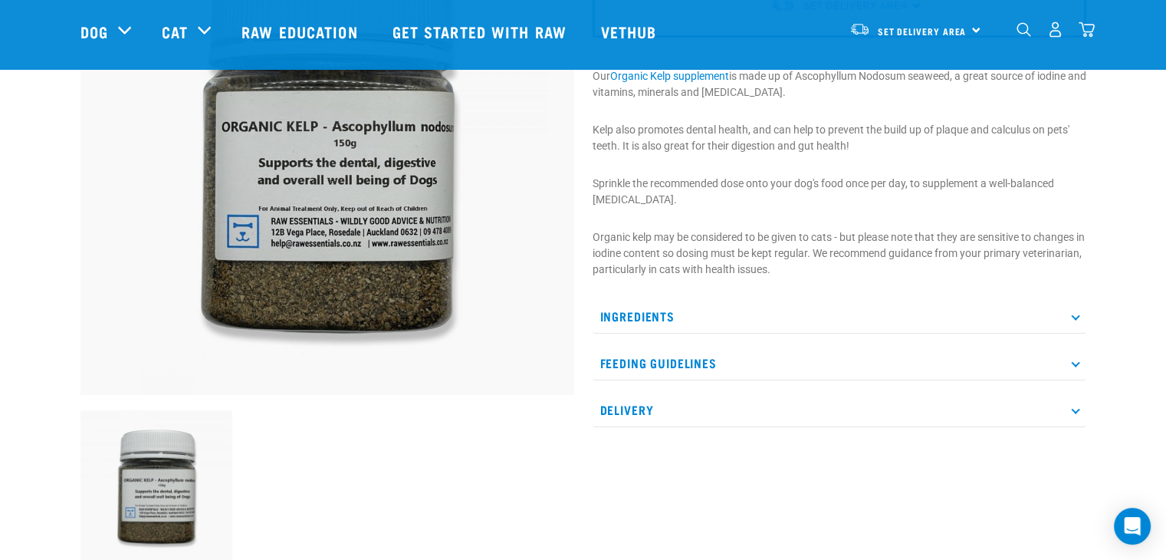
scroll to position [215, 0]
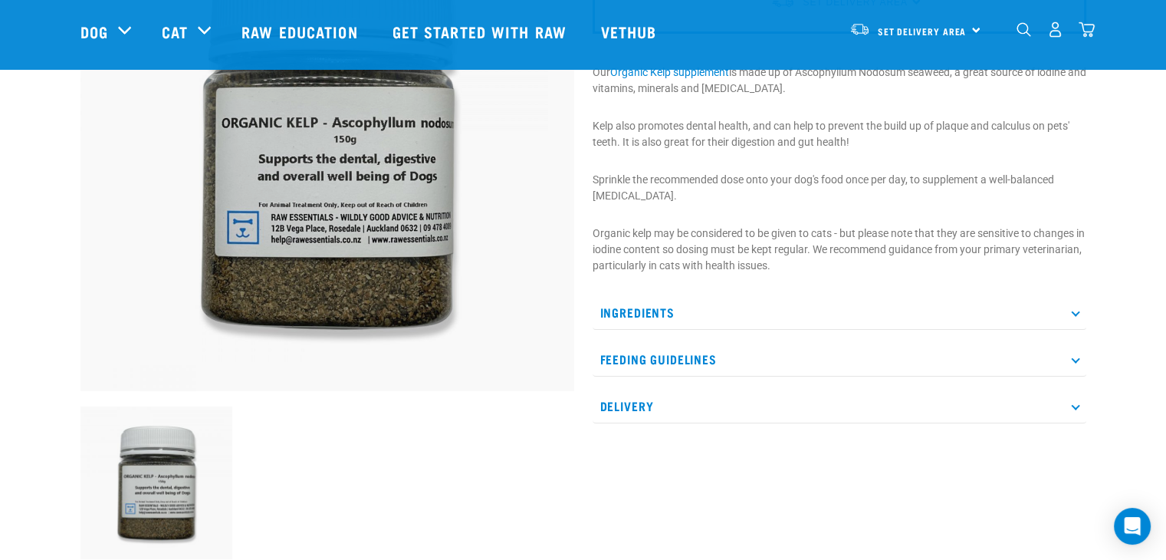
click at [1076, 316] on p "Ingredients" at bounding box center [840, 312] width 494 height 34
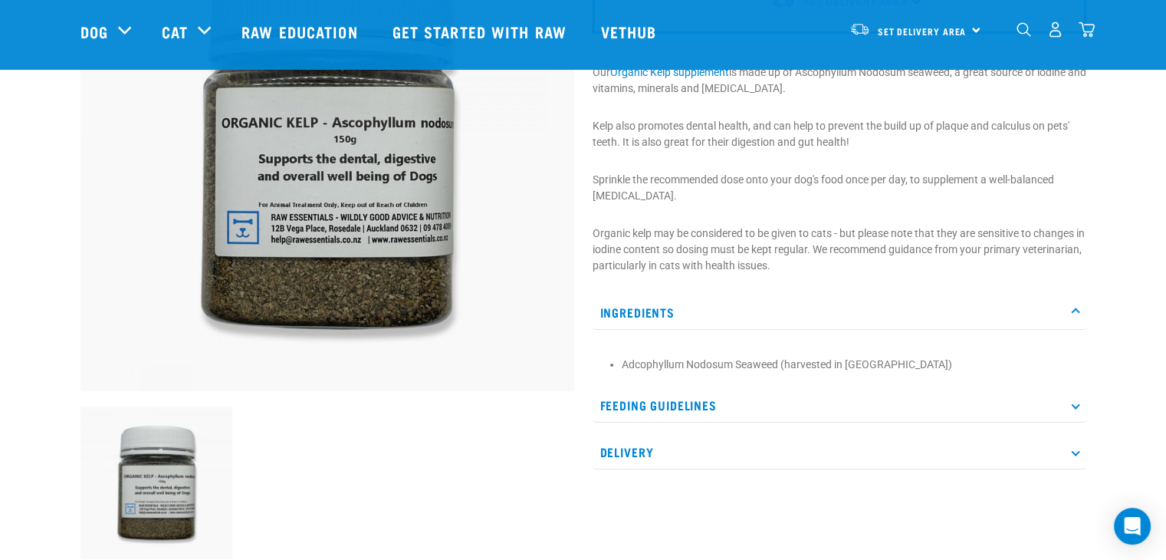
click at [1078, 407] on p "Feeding Guidelines" at bounding box center [840, 405] width 494 height 34
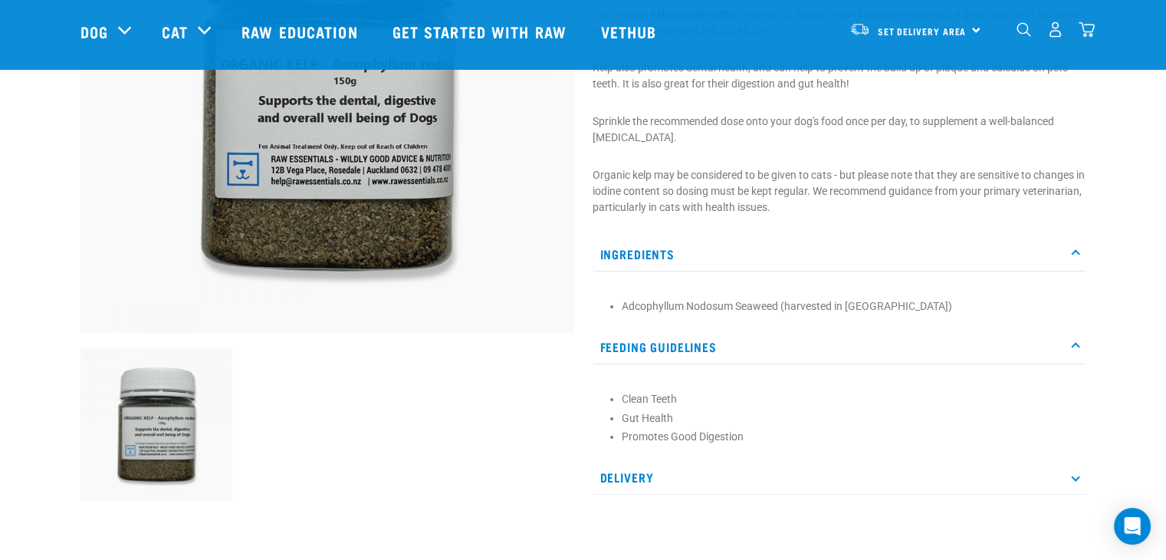
scroll to position [282, 0]
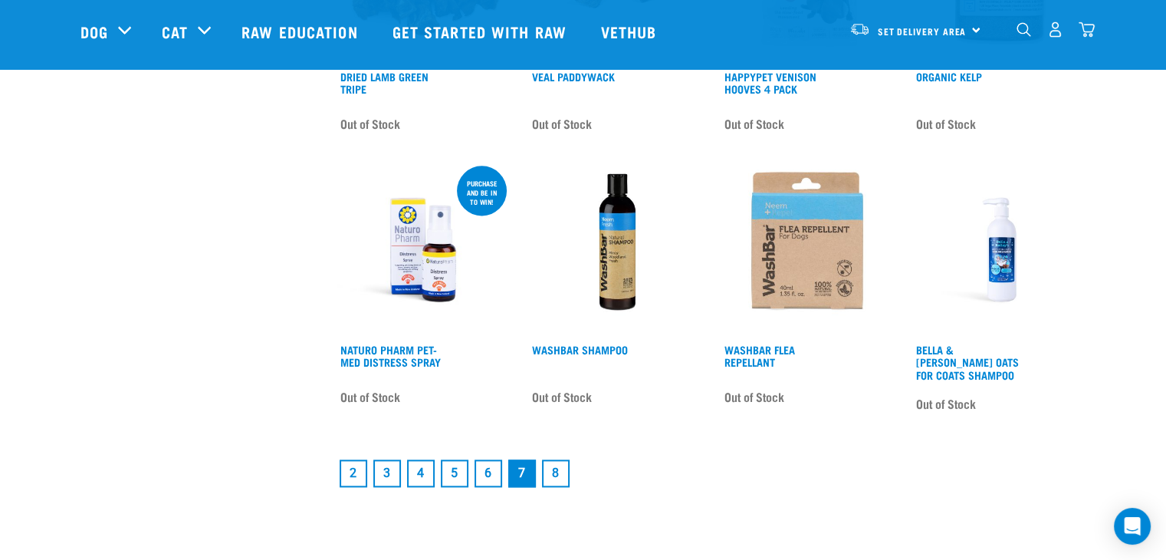
scroll to position [1983, 0]
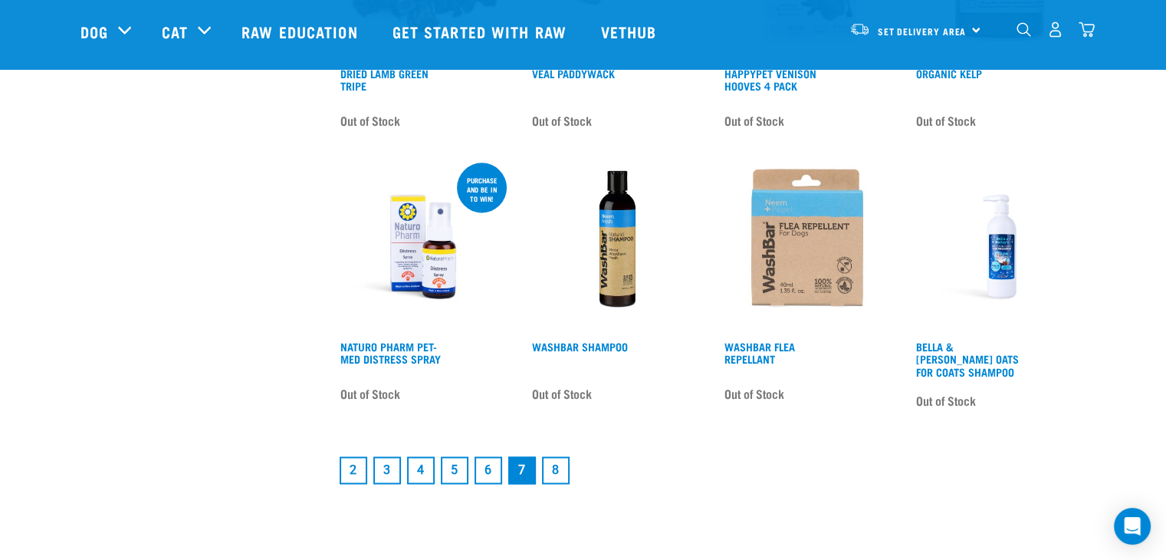
click at [557, 468] on link "8" at bounding box center [556, 470] width 28 height 28
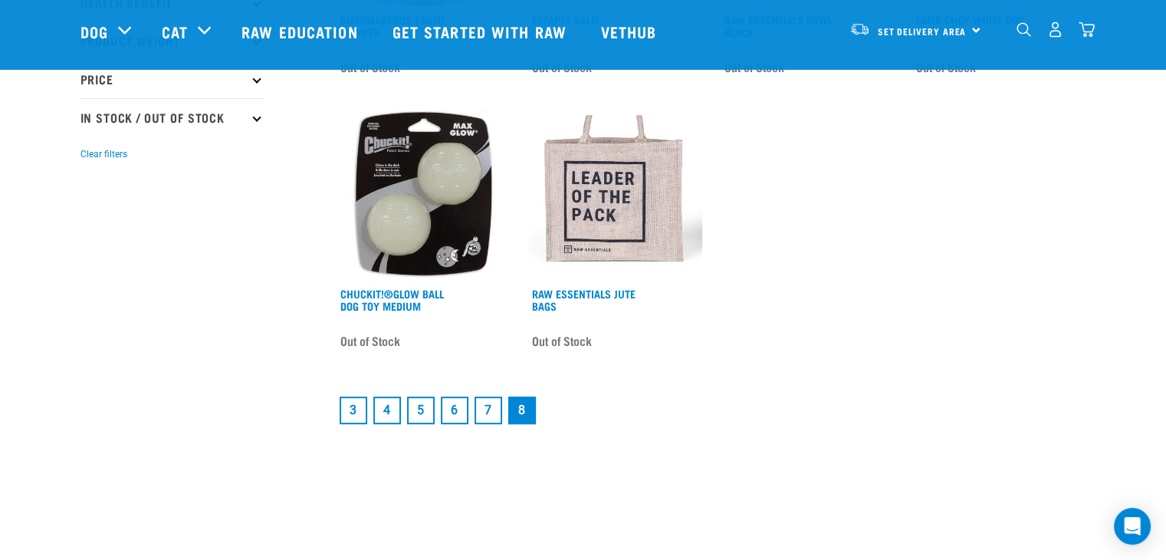
scroll to position [399, 0]
